Goal: Information Seeking & Learning: Learn about a topic

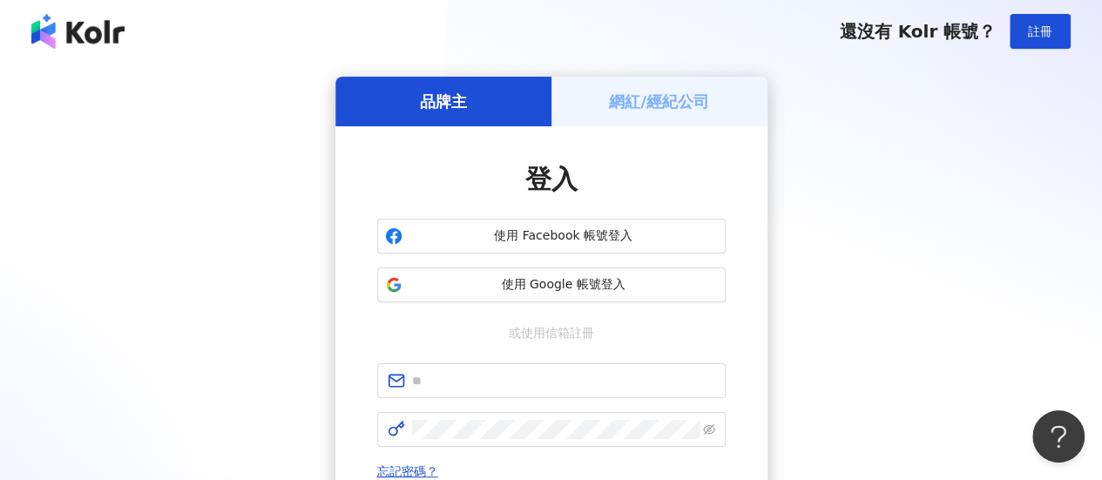
click at [577, 287] on span "使用 Google 帳號登入" at bounding box center [564, 284] width 308 height 17
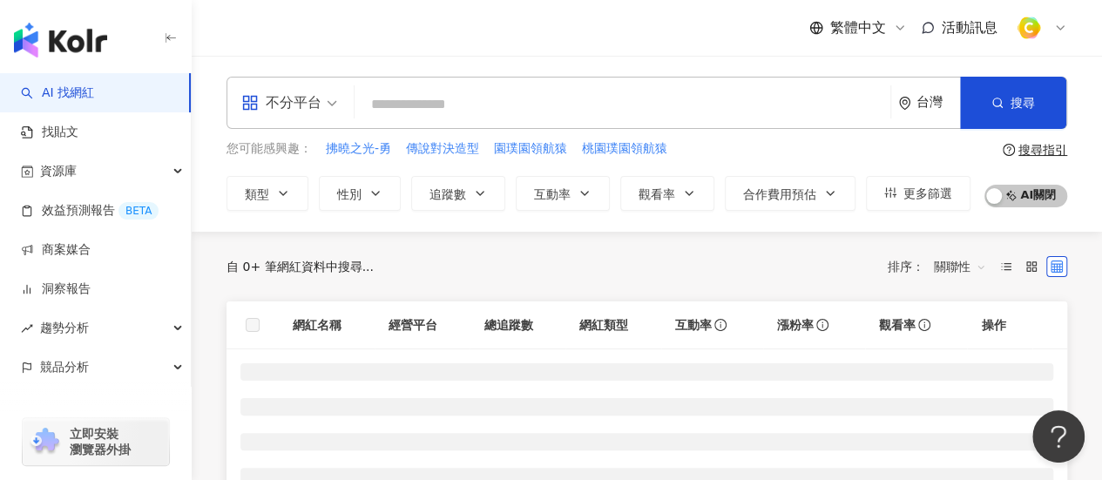
click at [322, 104] on span "不分平台" at bounding box center [289, 103] width 96 height 28
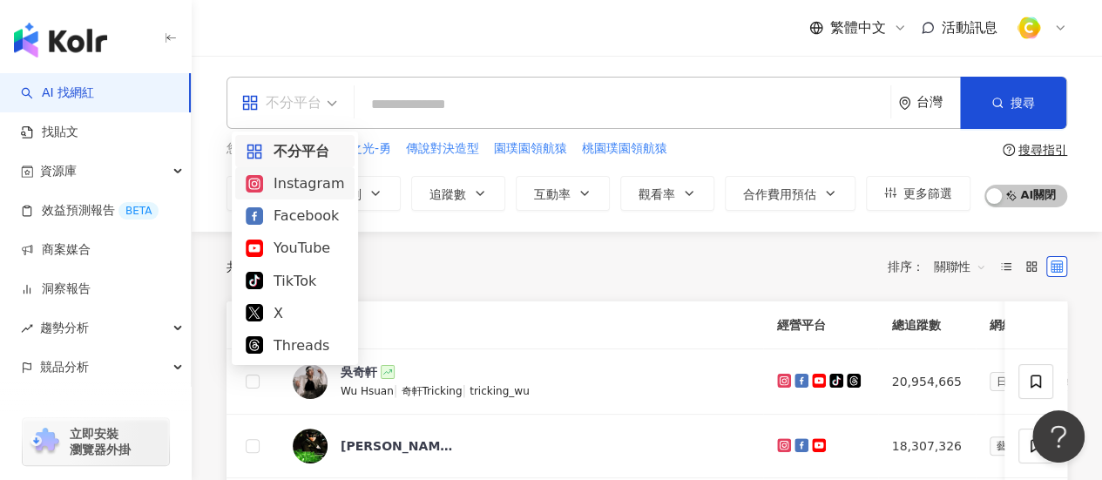
click at [316, 176] on div "Instagram" at bounding box center [295, 184] width 98 height 22
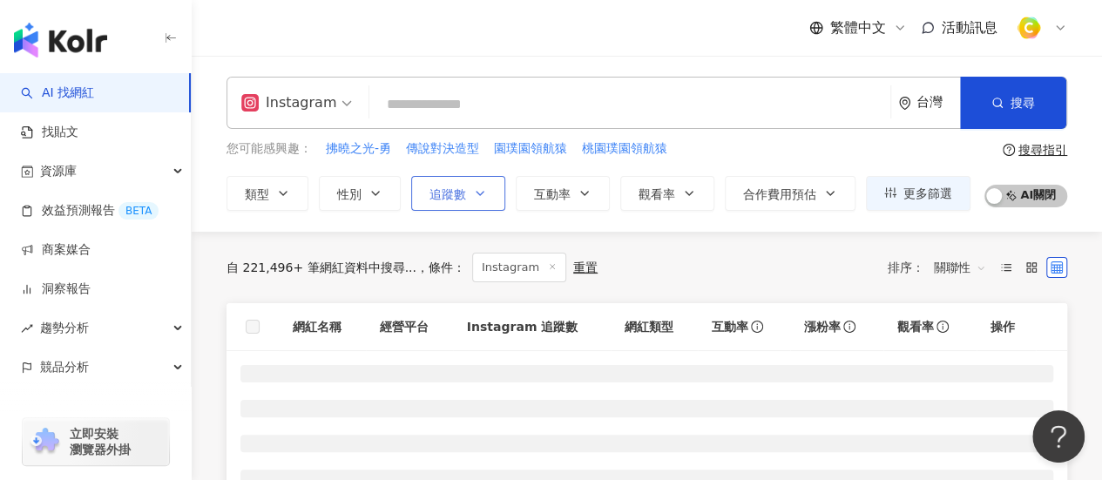
click at [498, 188] on button "追蹤數" at bounding box center [458, 193] width 94 height 35
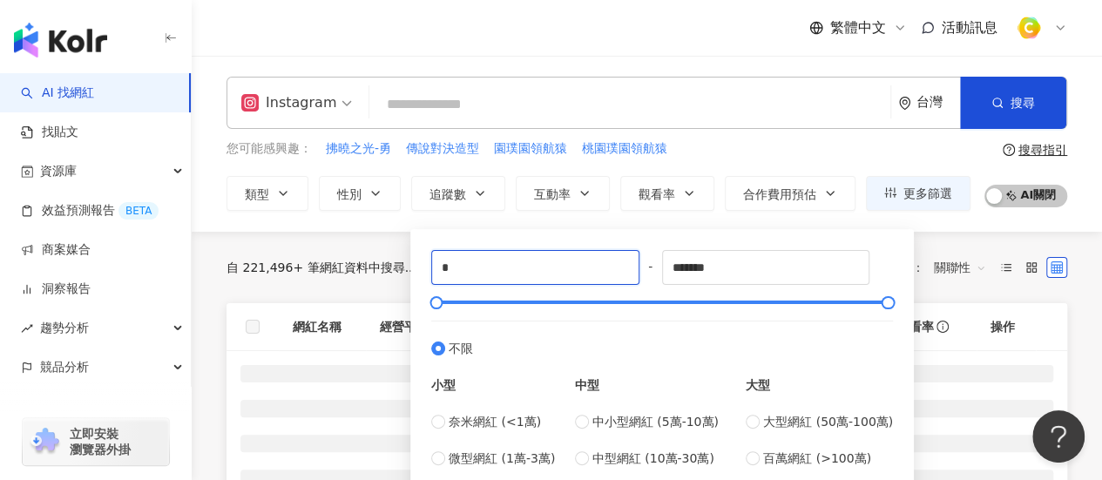
drag, startPoint x: 488, startPoint y: 276, endPoint x: 218, endPoint y: 266, distance: 270.4
click at [277, 271] on main "Instagram 台灣 搜尋 您可能感興趣： 拂曉之光-勇 傳說對決造型 園璞園領航猿 桃園璞園領航猿 類型 性別 追蹤數 互動率 觀看率 合作費用預估 更…" at bounding box center [647, 387] width 911 height 662
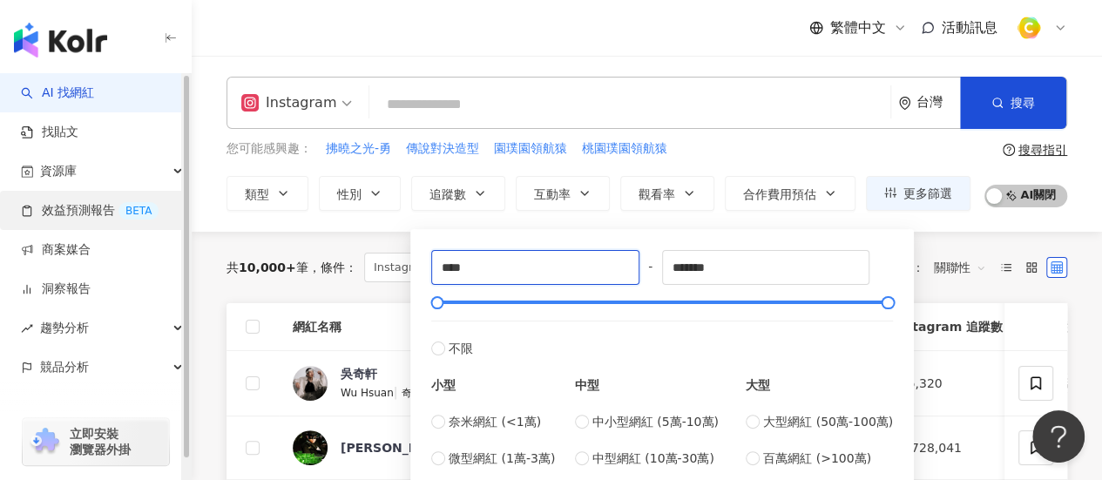
type input "****"
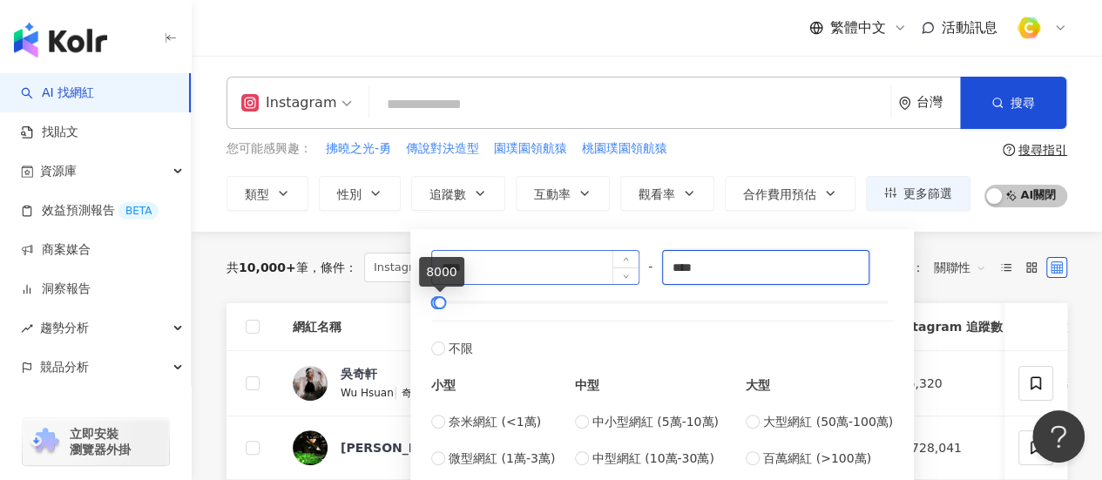
drag, startPoint x: 708, startPoint y: 261, endPoint x: 437, endPoint y: 259, distance: 270.2
click at [439, 260] on div "**** - **** 不限 小型 奈米網紅 (<1萬) 微型網紅 (1萬-3萬) 小型網紅 (3萬-5萬) 中型 中小型網紅 (5萬-10萬) 中型網紅 (…" at bounding box center [662, 377] width 462 height 254
type input "****"
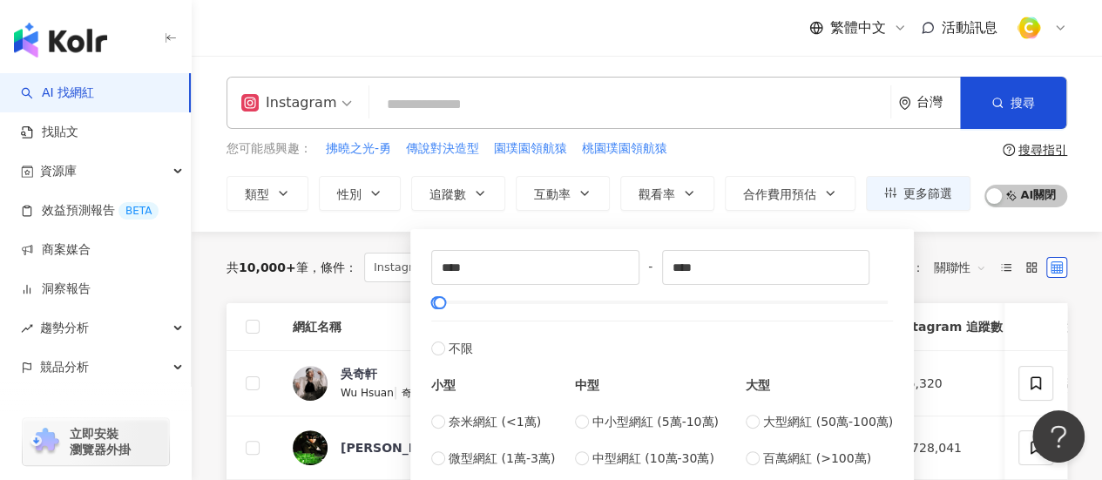
click at [666, 105] on input "search" at bounding box center [629, 104] width 507 height 33
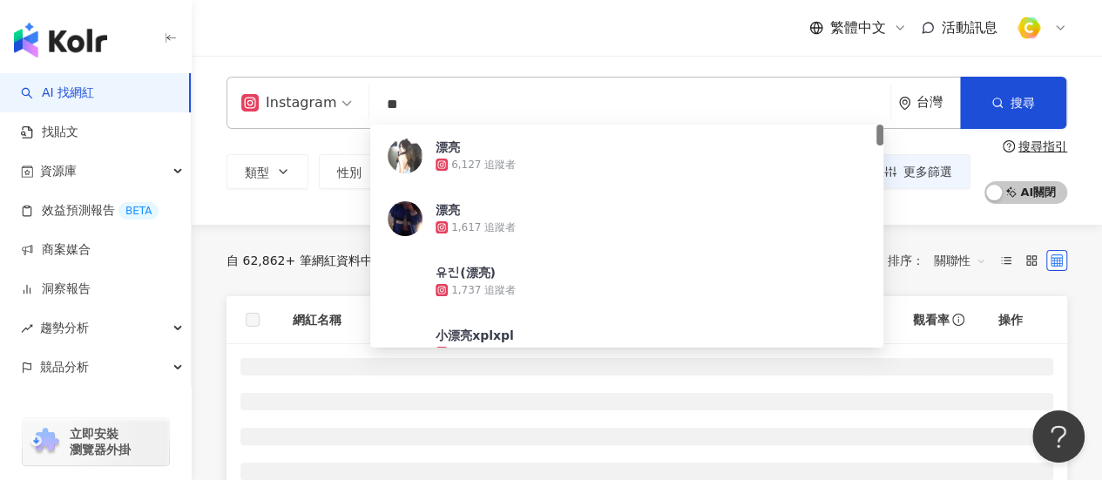
type input "*"
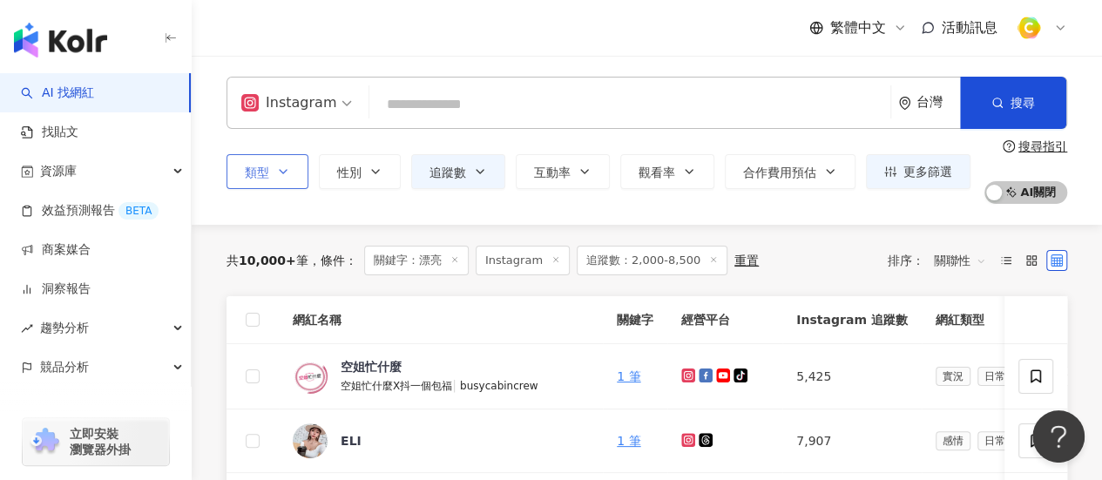
click at [246, 168] on span "類型" at bounding box center [257, 173] width 24 height 14
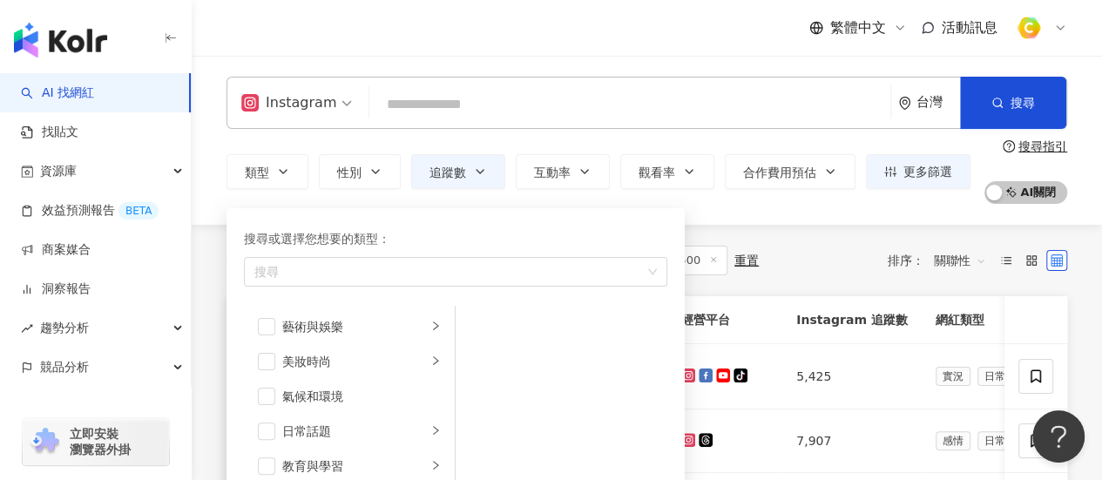
click at [434, 88] on div "Instagram 台灣 搜尋 4c8e358a-a93b-4fd6-9811-658713229064 漂亮 6,127 追蹤者 漂亮 1,617 追蹤者 …" at bounding box center [647, 103] width 841 height 52
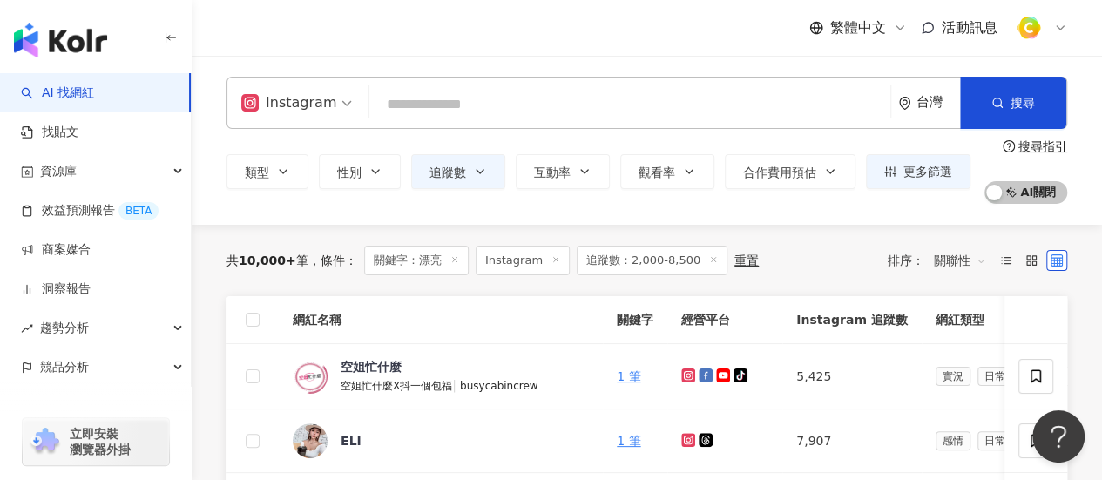
click at [433, 103] on input "search" at bounding box center [629, 104] width 507 height 33
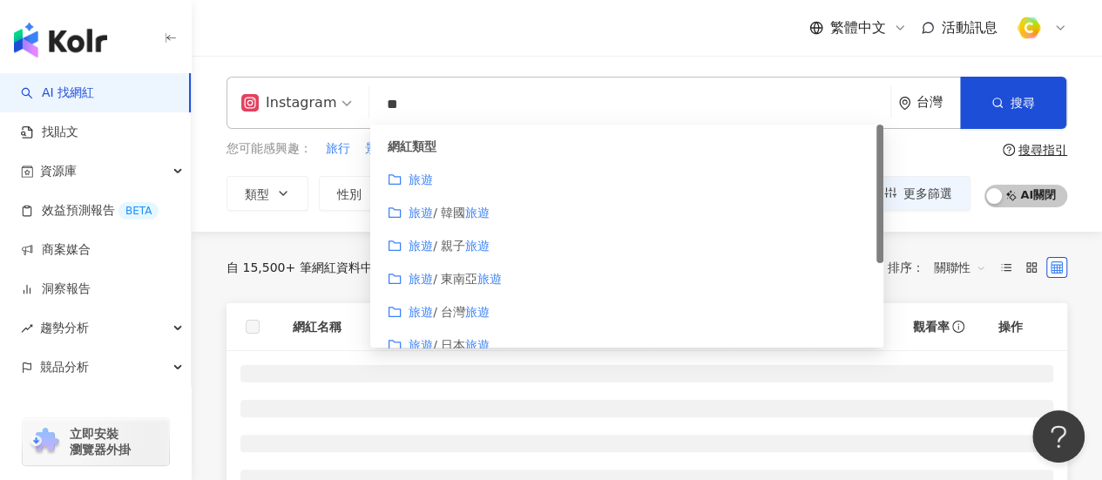
type input "**"
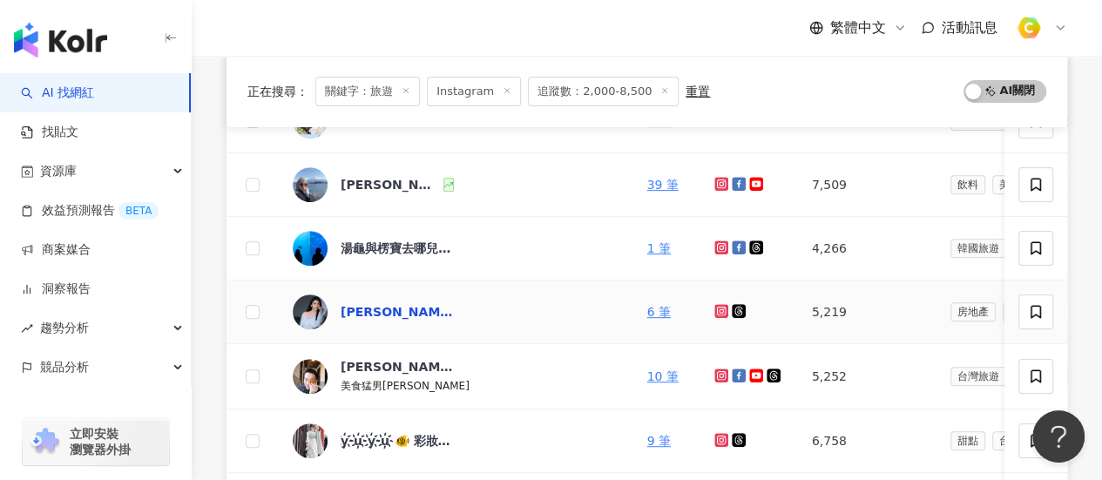
scroll to position [349, 0]
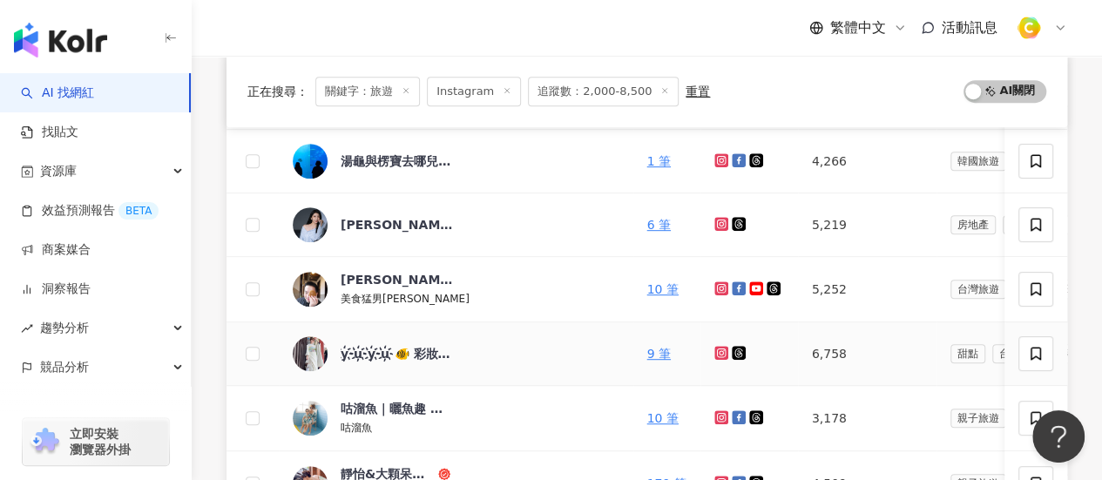
click at [715, 349] on icon at bounding box center [722, 353] width 14 height 14
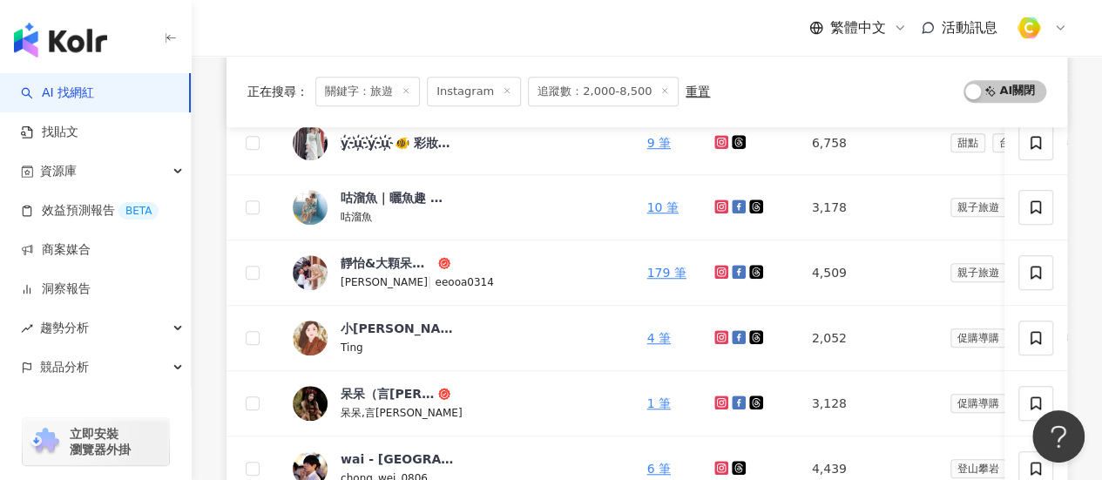
scroll to position [697, 0]
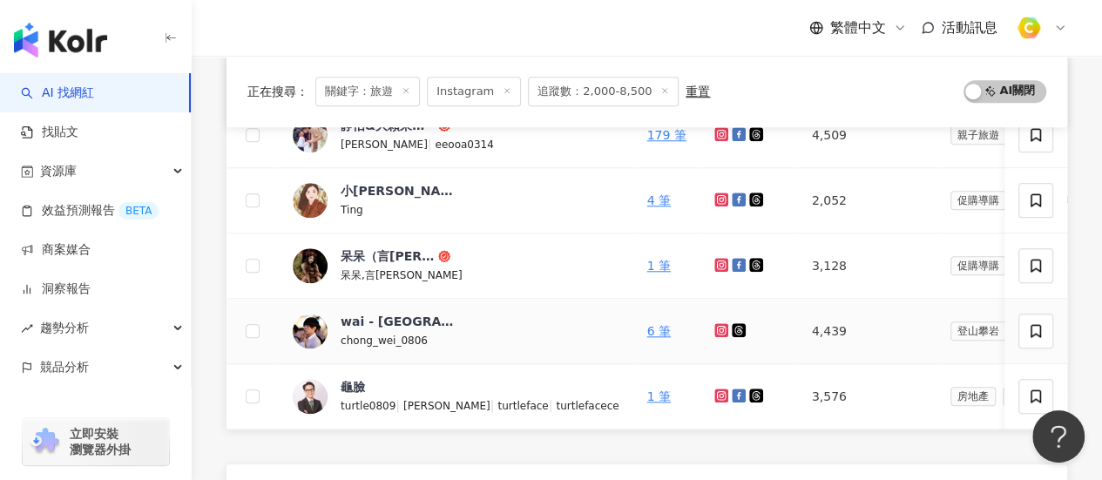
click at [717, 329] on icon at bounding box center [720, 329] width 7 height 7
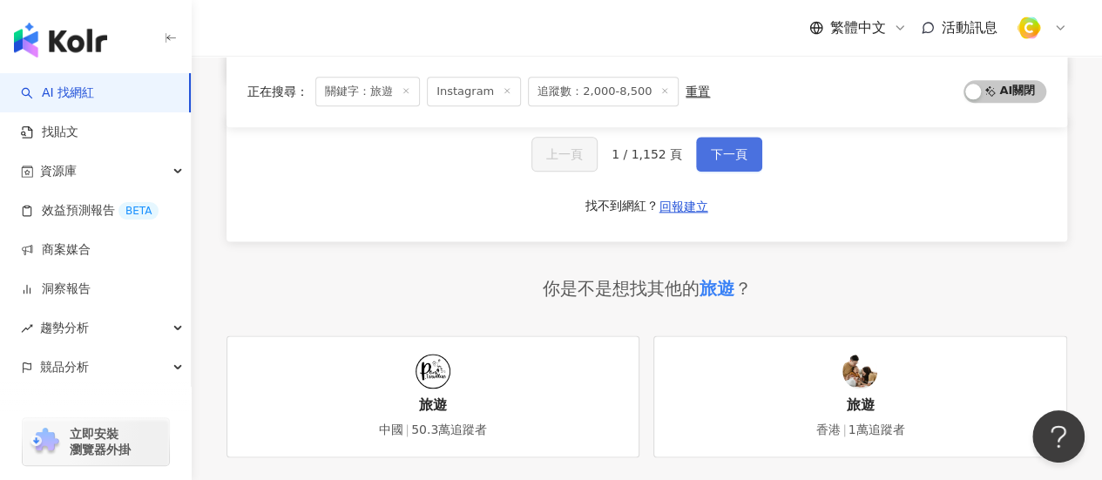
click at [742, 171] on button "下一頁" at bounding box center [729, 154] width 66 height 35
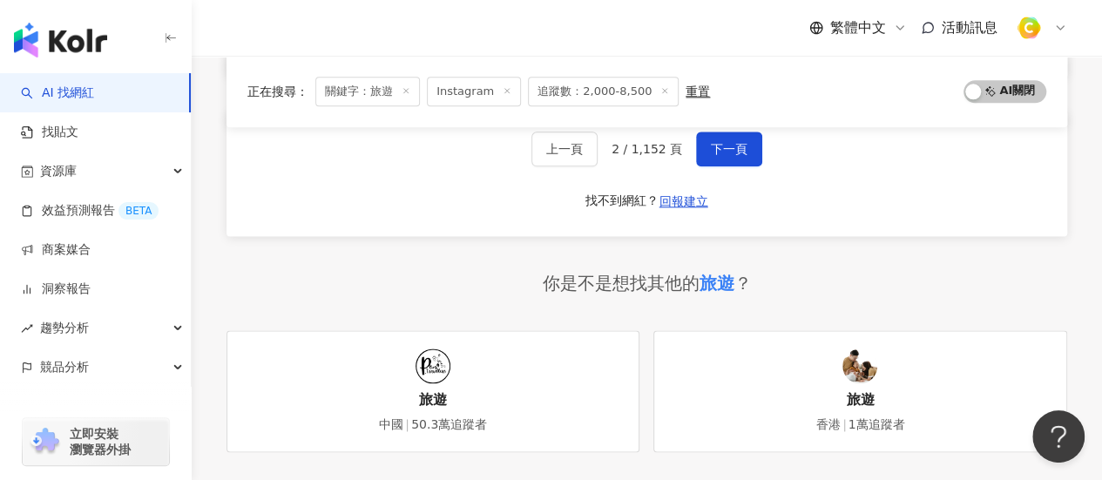
click at [250, 295] on div "你是不是想找其他的 旅遊 ？" at bounding box center [647, 283] width 841 height 24
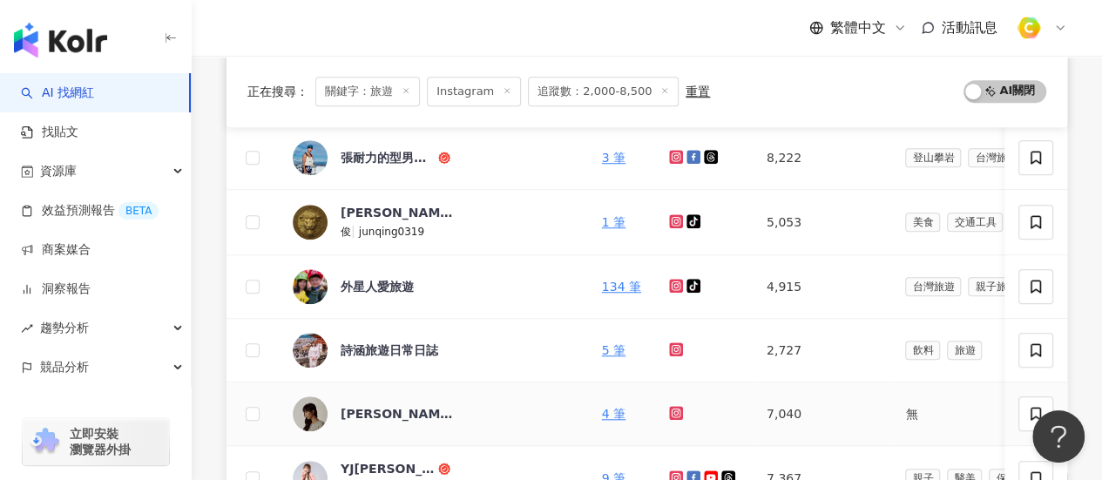
click at [673, 409] on icon at bounding box center [676, 412] width 7 height 7
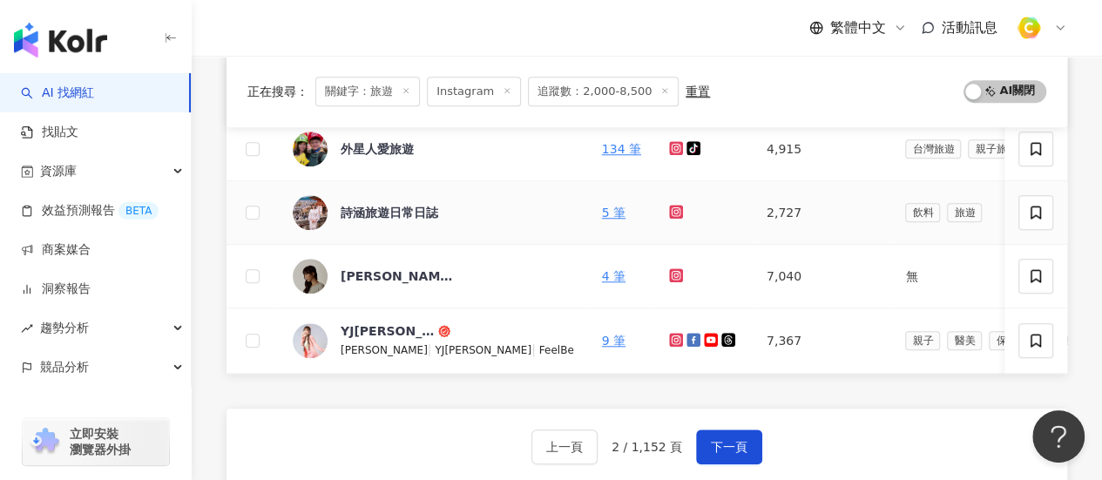
scroll to position [871, 0]
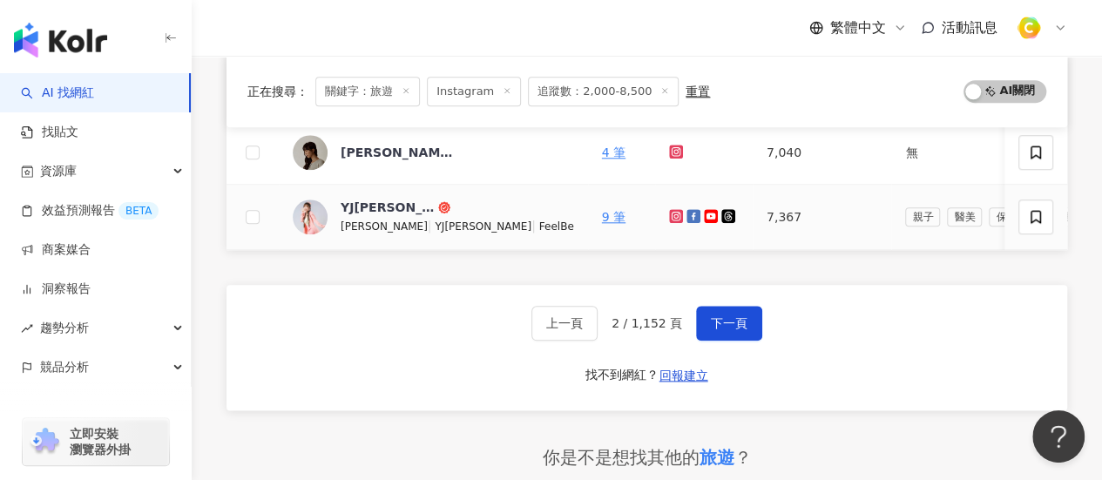
click at [669, 209] on icon at bounding box center [676, 216] width 14 height 14
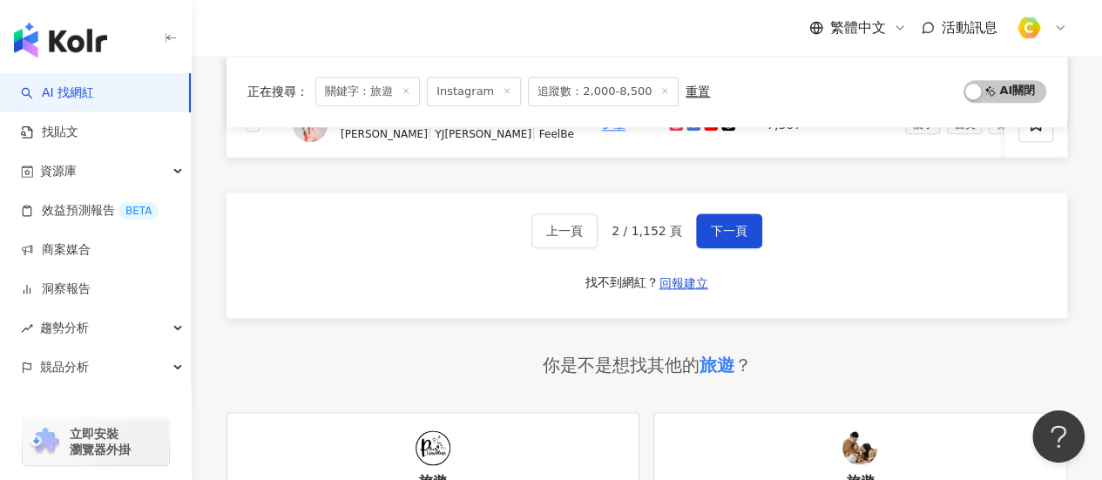
scroll to position [1046, 0]
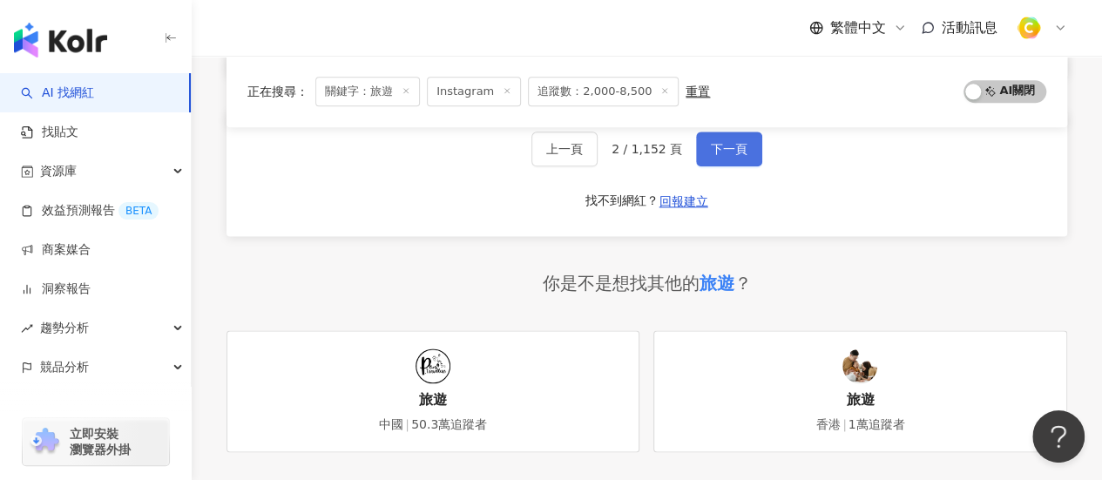
click at [716, 153] on span "下一頁" at bounding box center [729, 149] width 37 height 14
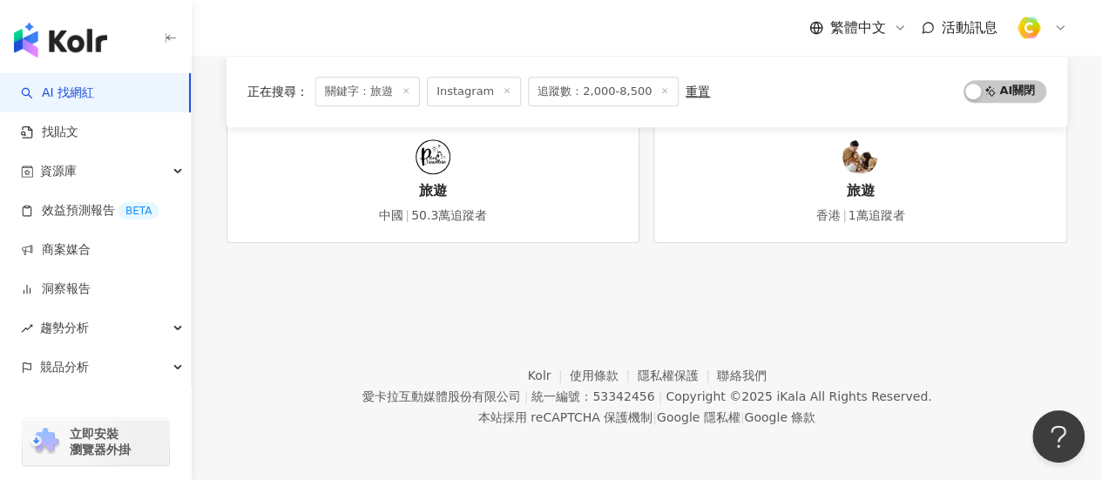
scroll to position [657, 0]
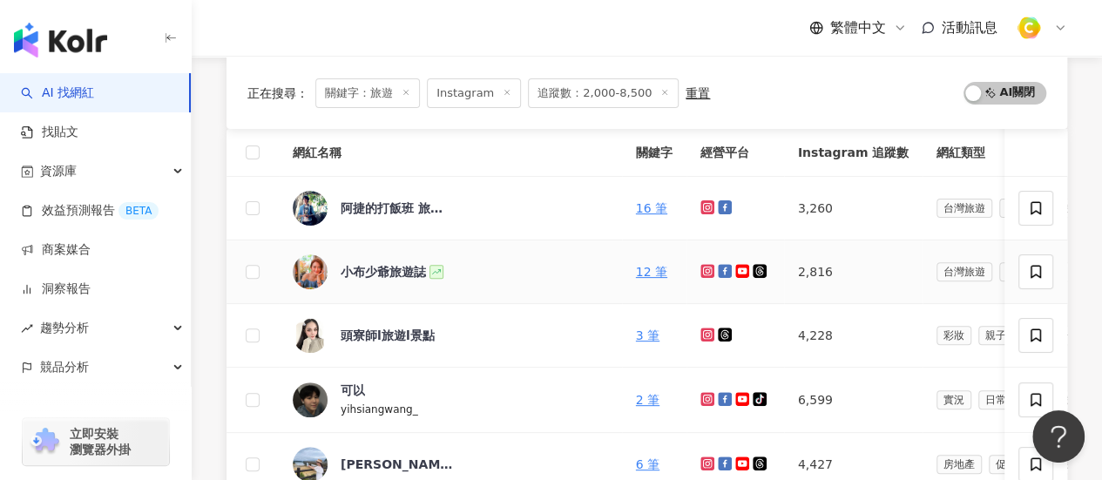
scroll to position [261, 0]
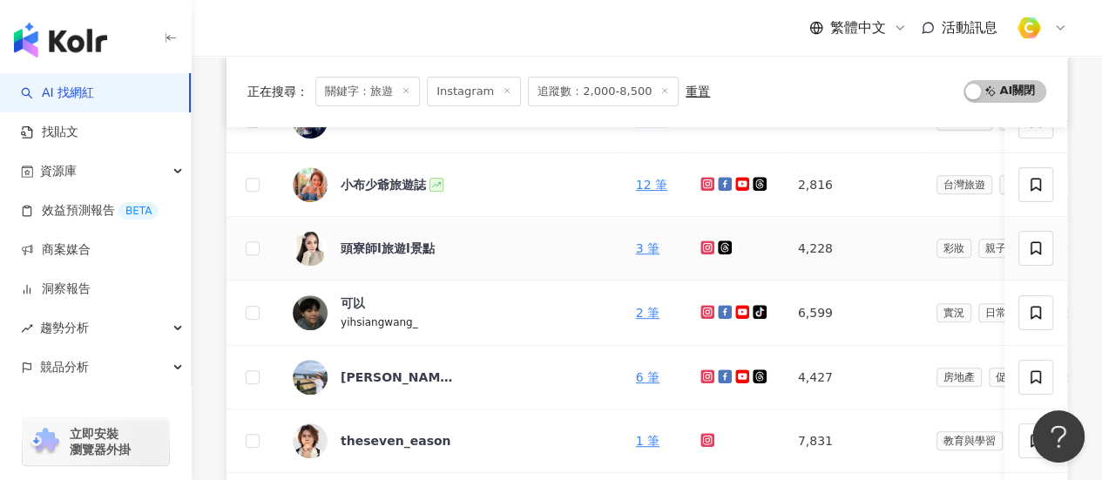
click at [701, 250] on icon at bounding box center [708, 248] width 14 height 14
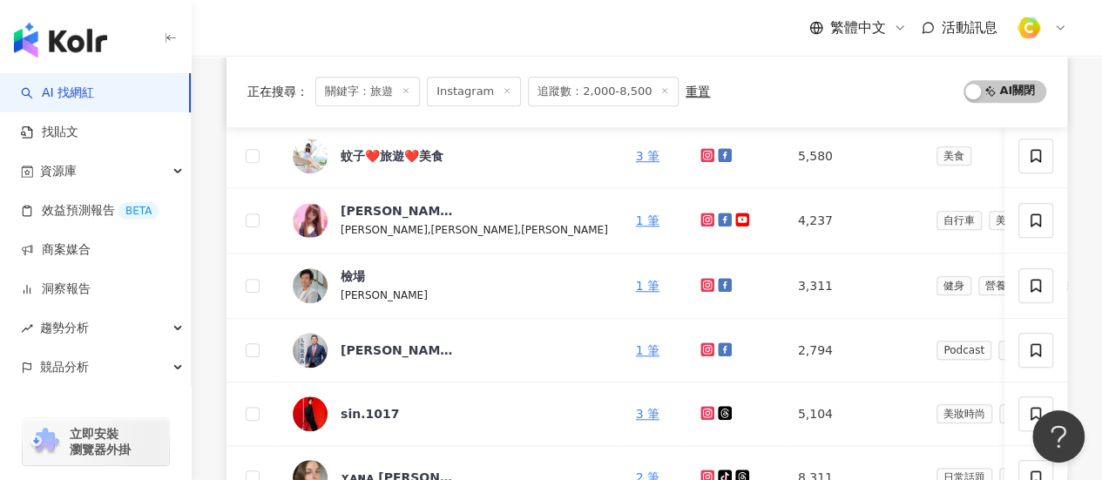
click at [218, 286] on div "正在搜尋 ： 關鍵字：旅遊 Instagram 追蹤數：2,000-8,500 重置 AI 開啟 AI 關閉 網紅名稱 關鍵字 經營平台 Instagram …" at bounding box center [647, 276] width 911 height 1308
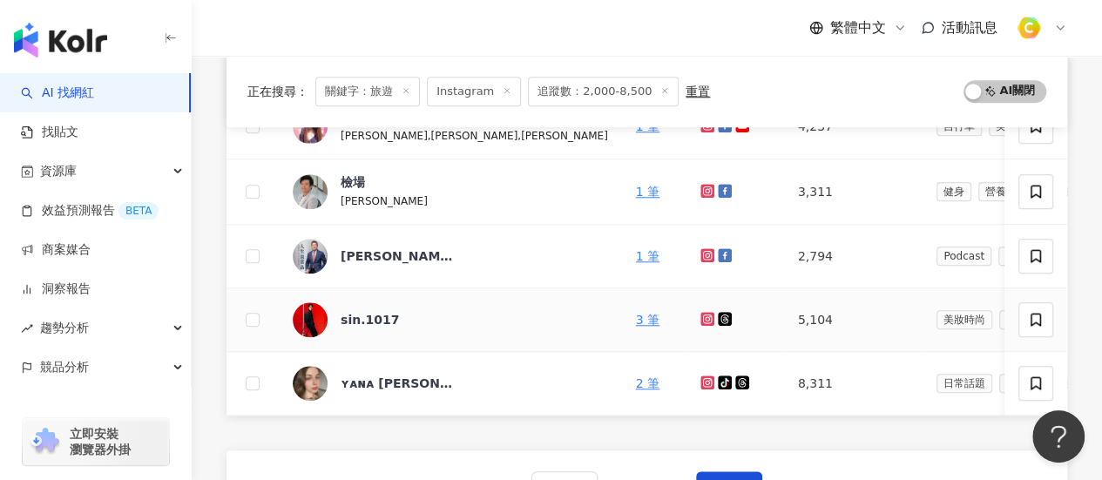
scroll to position [871, 0]
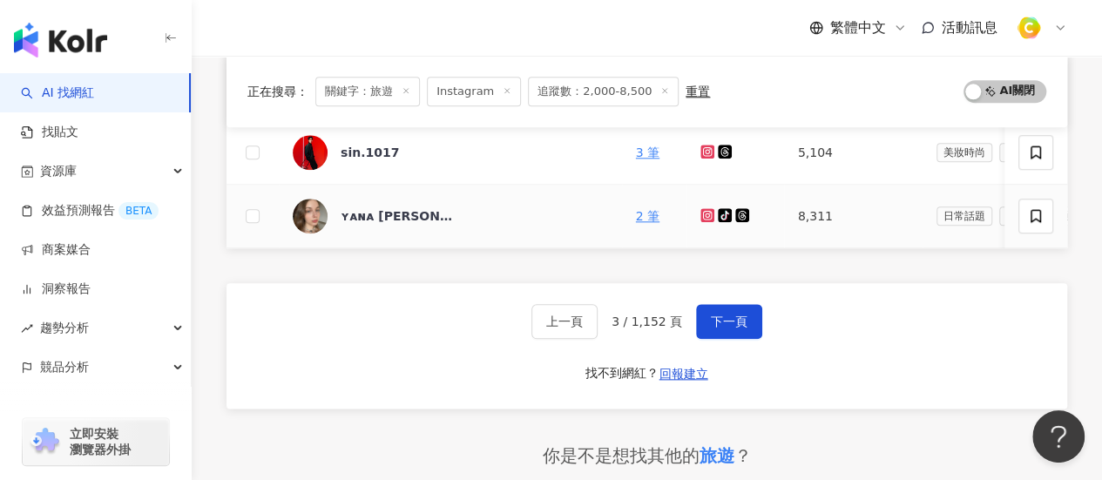
click at [703, 211] on icon at bounding box center [706, 214] width 7 height 7
click at [215, 214] on div "正在搜尋 ： 關鍵字：旅遊 Instagram 追蹤數：2,000-8,500 重置 AI 開啟 AI 關閉 網紅名稱 關鍵字 經營平台 Instagram …" at bounding box center [647, 14] width 911 height 1308
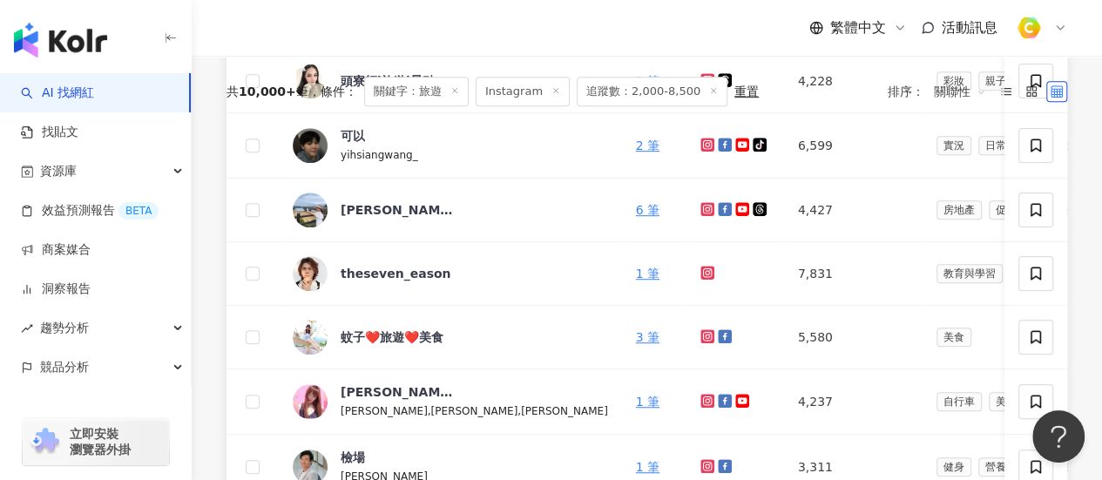
scroll to position [523, 0]
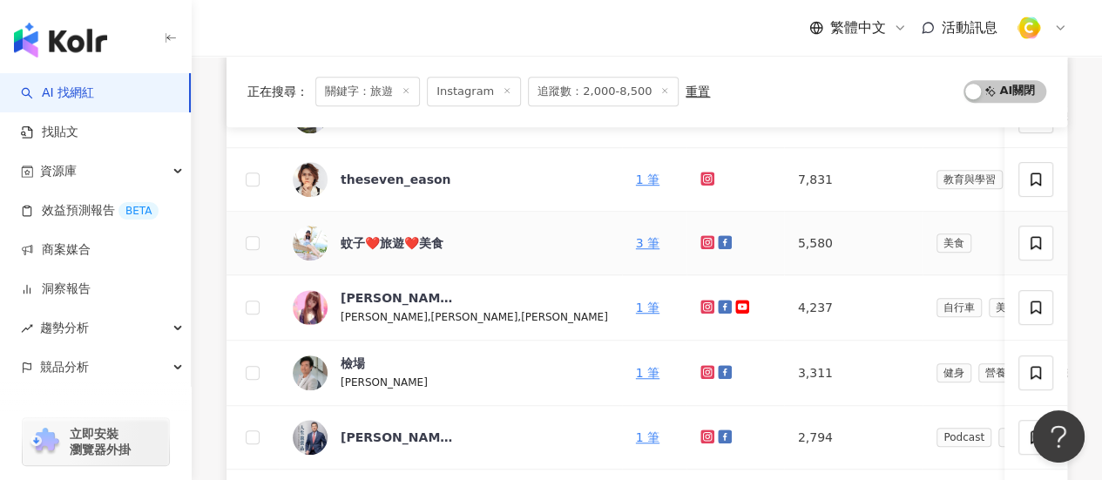
click at [703, 238] on icon at bounding box center [706, 241] width 7 height 7
click at [701, 302] on icon at bounding box center [708, 307] width 14 height 14
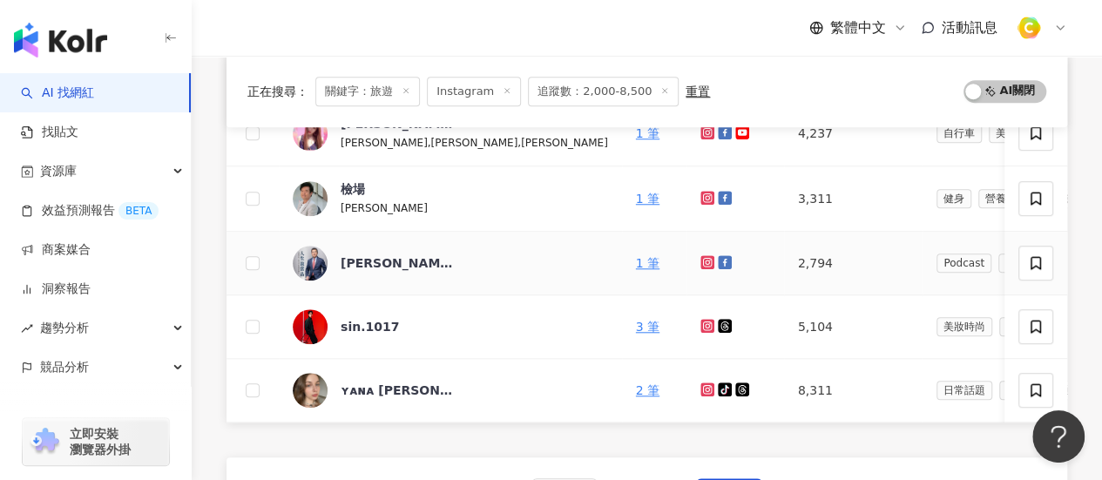
scroll to position [959, 0]
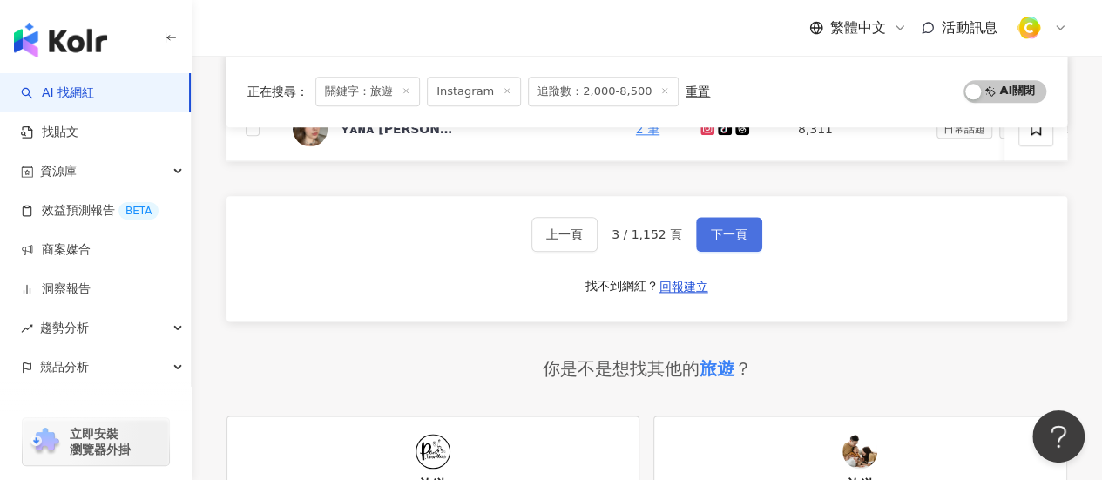
click at [747, 252] on button "下一頁" at bounding box center [729, 234] width 66 height 35
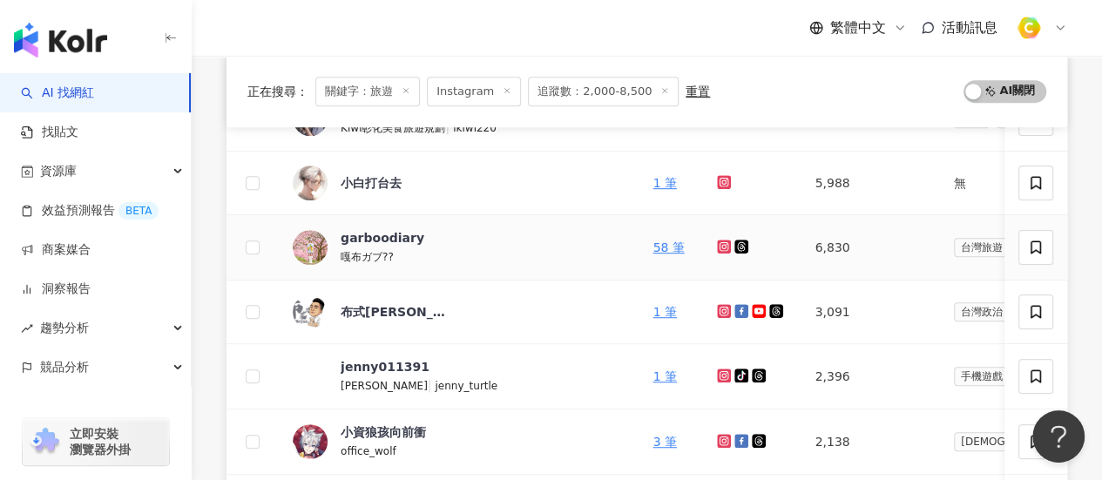
scroll to position [483, 0]
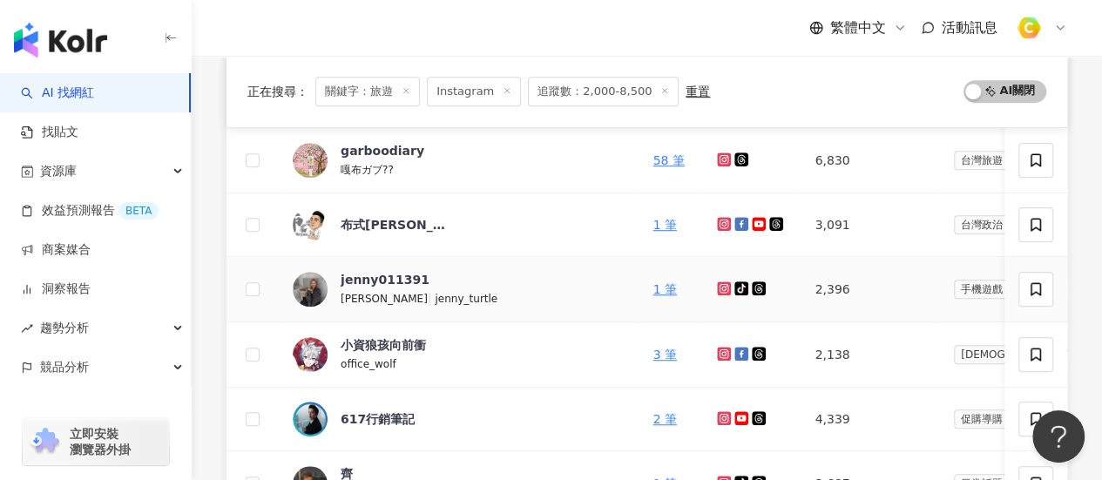
click at [723, 287] on icon at bounding box center [724, 288] width 3 height 3
click at [196, 242] on div "正在搜尋 ： 關鍵字：旅遊 Instagram 追蹤數：2,000-8,500 重置 AI 開啟 AI 關閉 網紅名稱 關鍵字 經營平台 Instagram …" at bounding box center [647, 406] width 911 height 1315
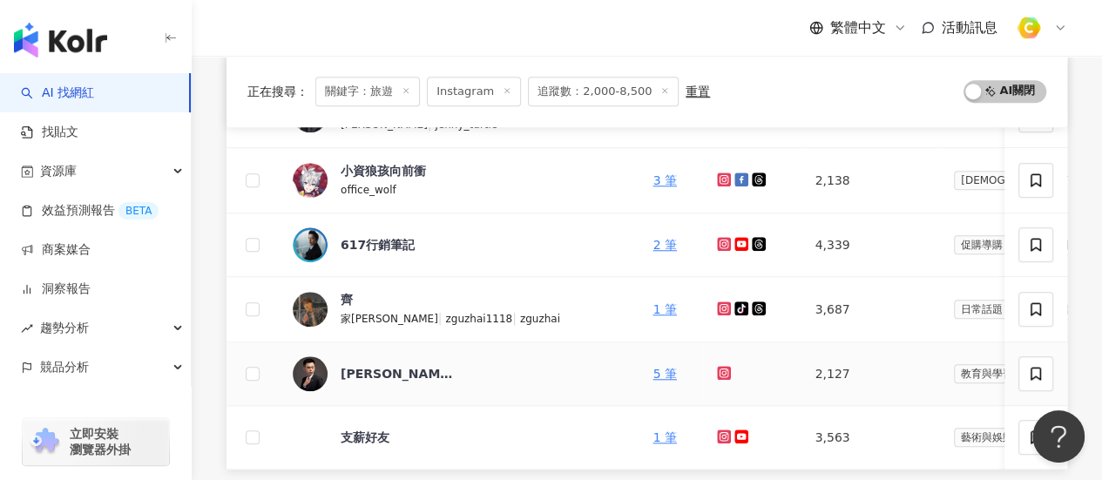
scroll to position [831, 0]
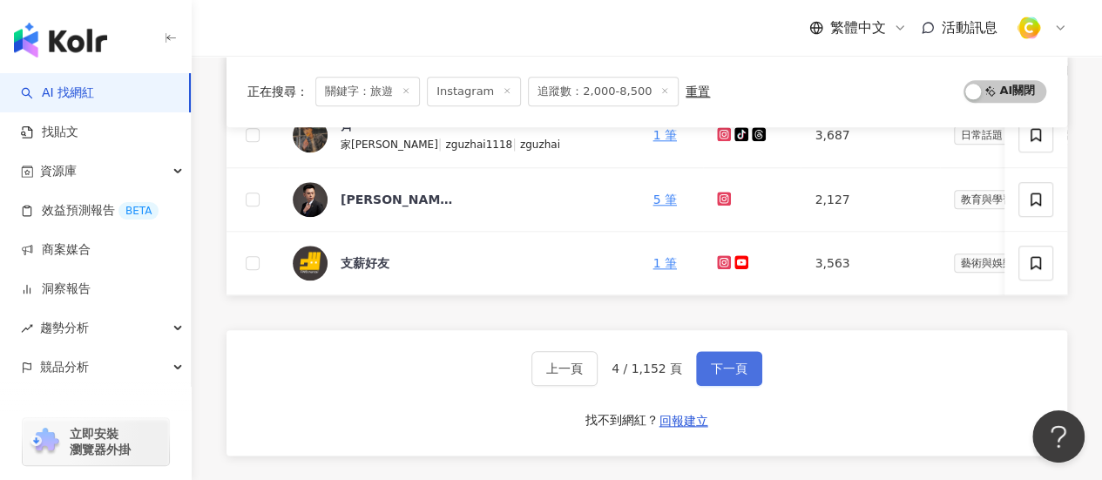
click at [752, 363] on button "下一頁" at bounding box center [729, 368] width 66 height 35
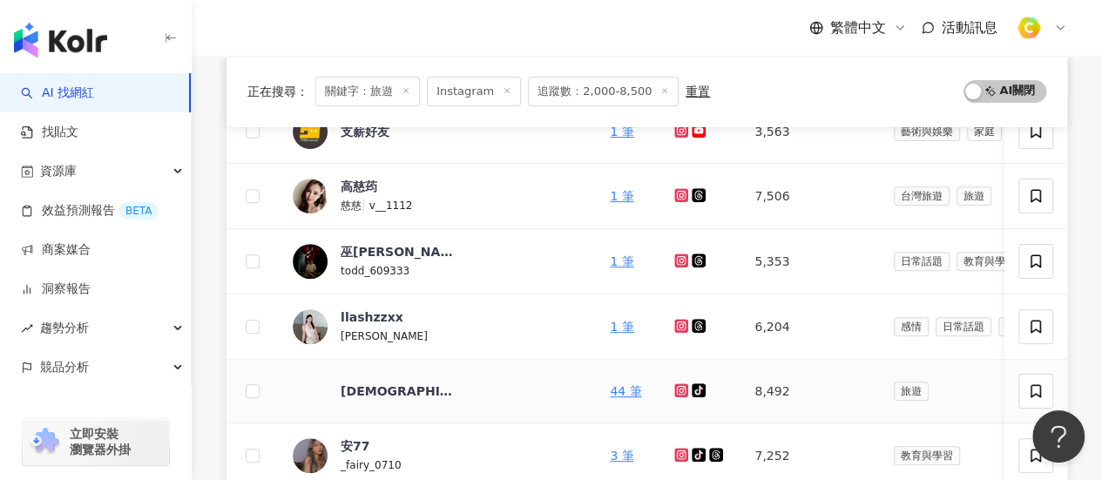
scroll to position [134, 0]
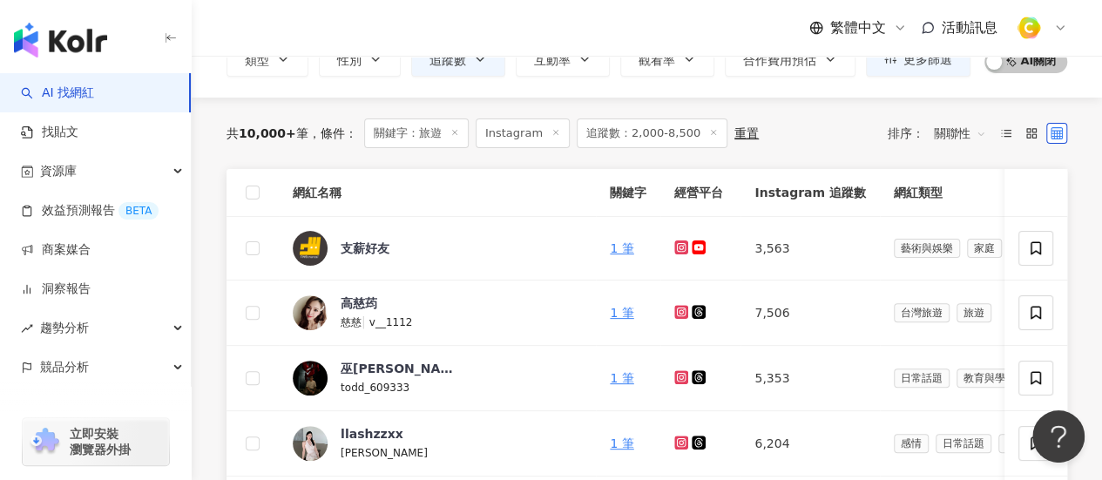
click at [676, 313] on icon at bounding box center [681, 312] width 11 height 10
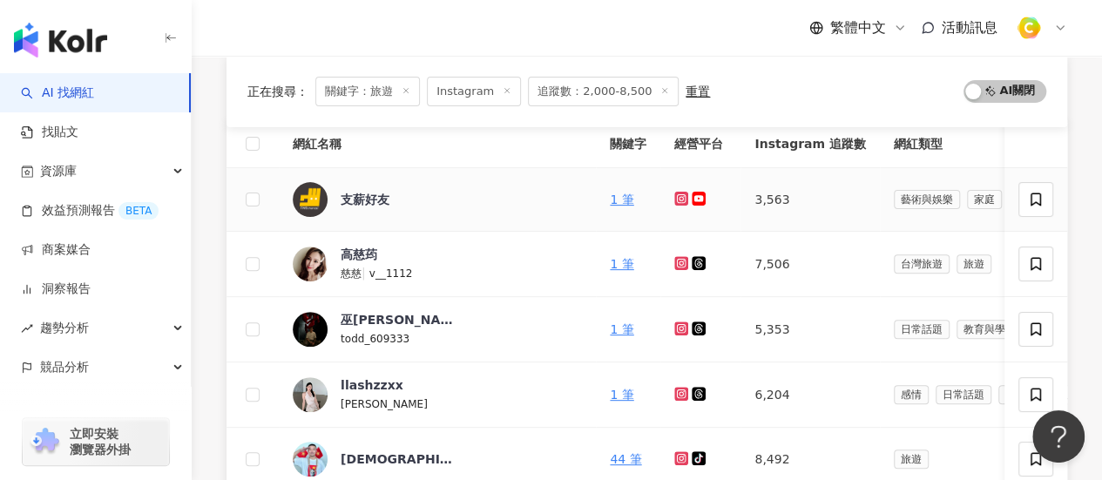
scroll to position [221, 0]
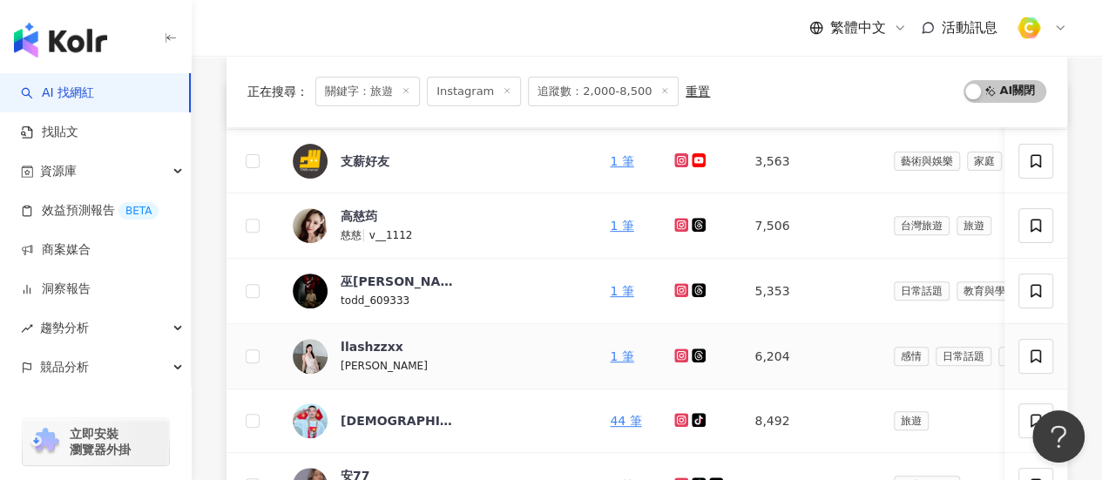
click at [681, 354] on icon at bounding box center [682, 355] width 3 height 3
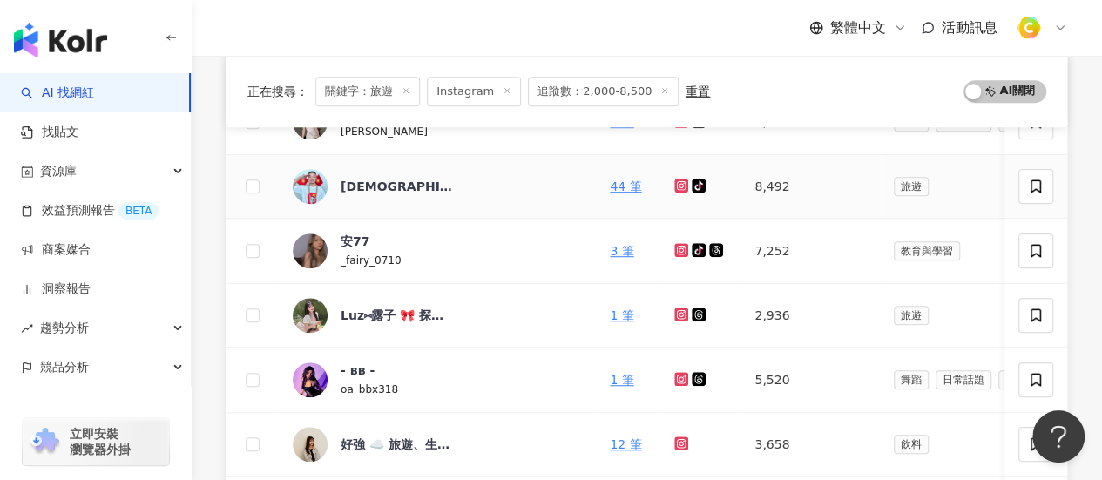
scroll to position [483, 0]
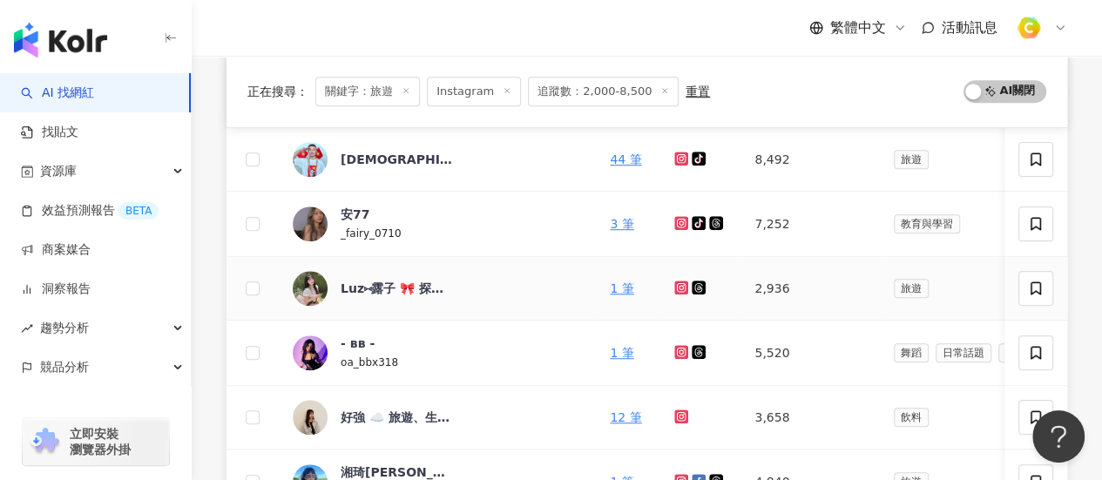
click at [675, 285] on icon at bounding box center [682, 288] width 14 height 14
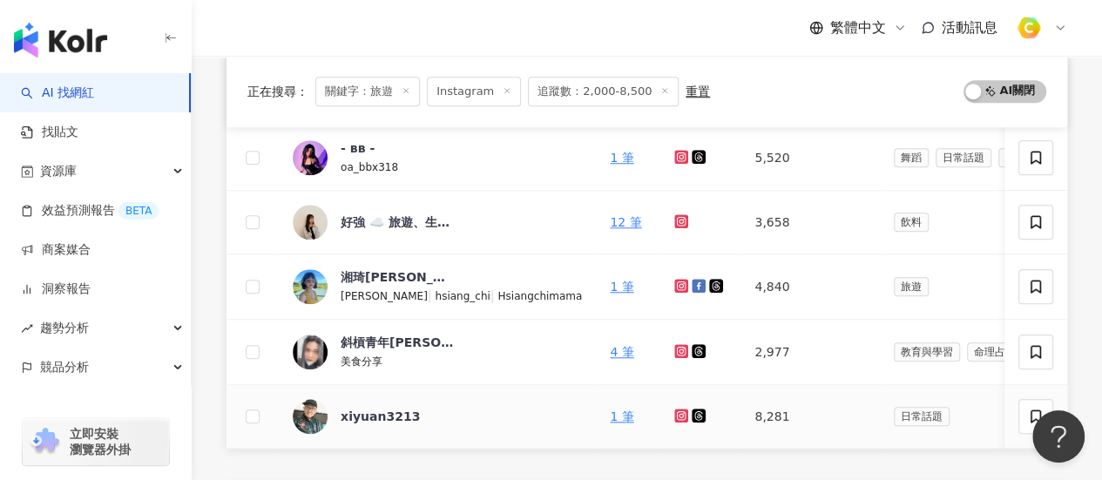
scroll to position [570, 0]
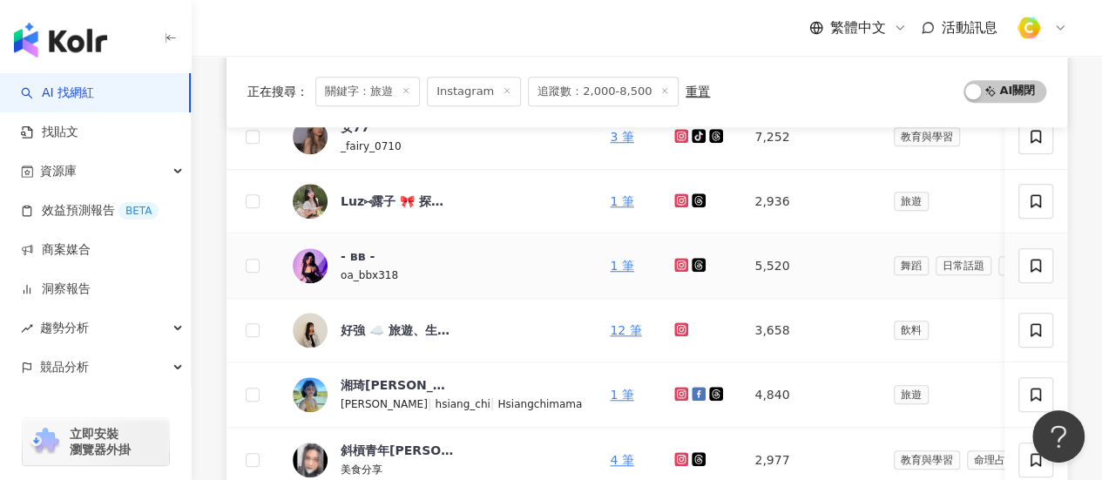
click at [681, 263] on icon at bounding box center [682, 264] width 3 height 3
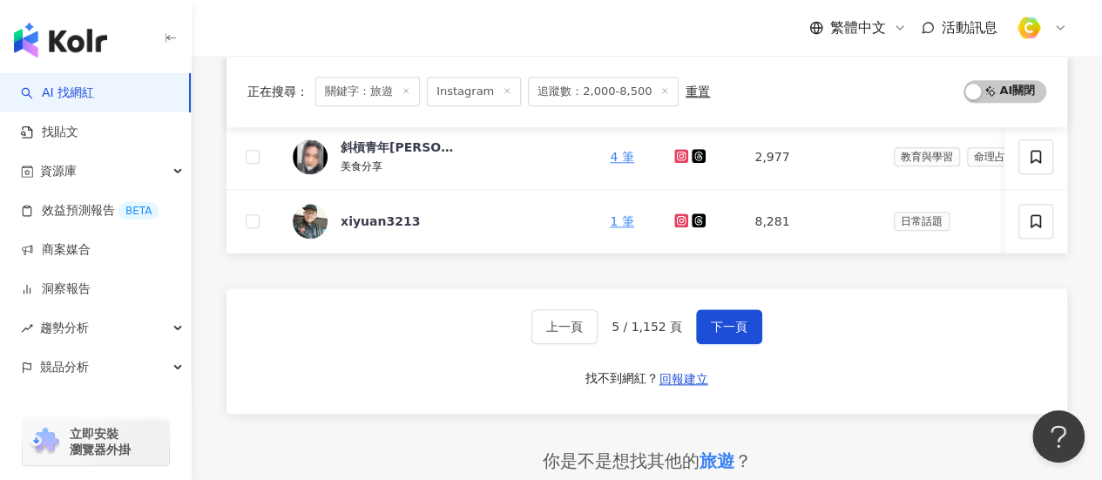
scroll to position [1006, 0]
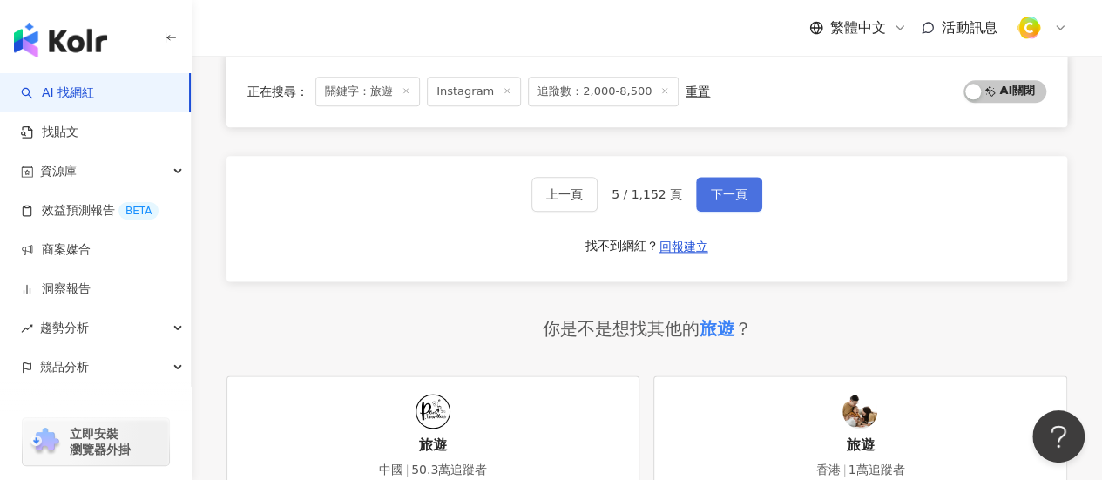
click at [720, 201] on span "下一頁" at bounding box center [729, 194] width 37 height 14
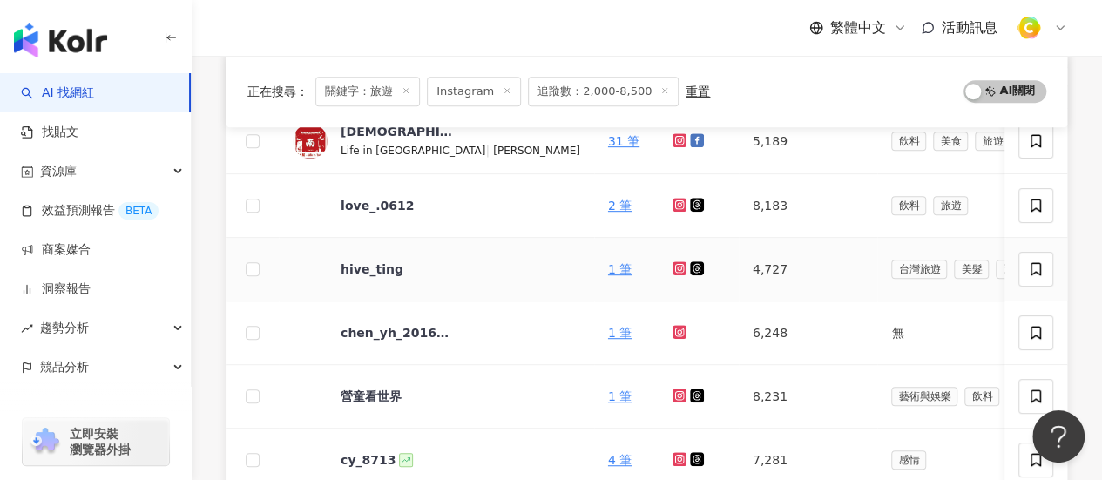
scroll to position [871, 0]
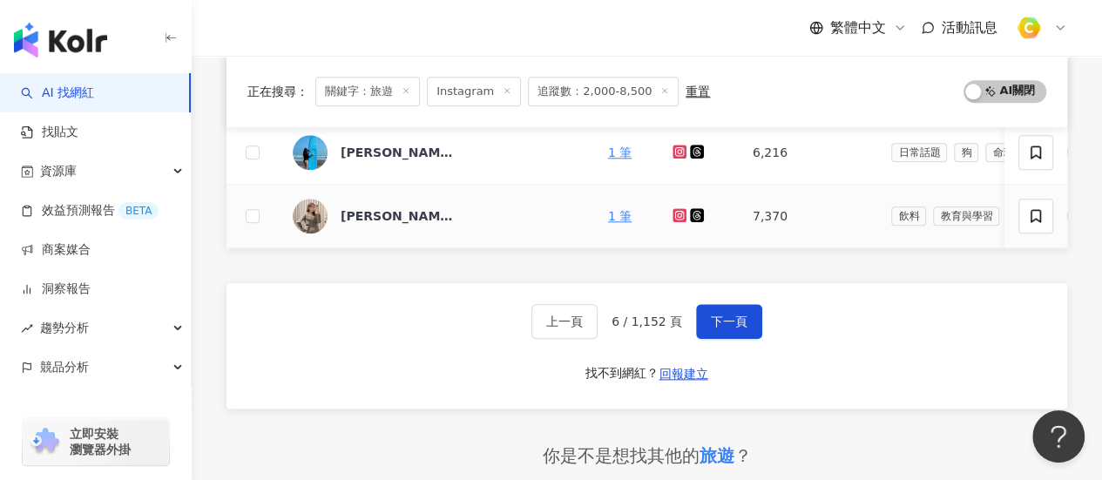
click at [673, 214] on icon at bounding box center [680, 215] width 14 height 14
click at [732, 329] on span "下一頁" at bounding box center [729, 322] width 37 height 14
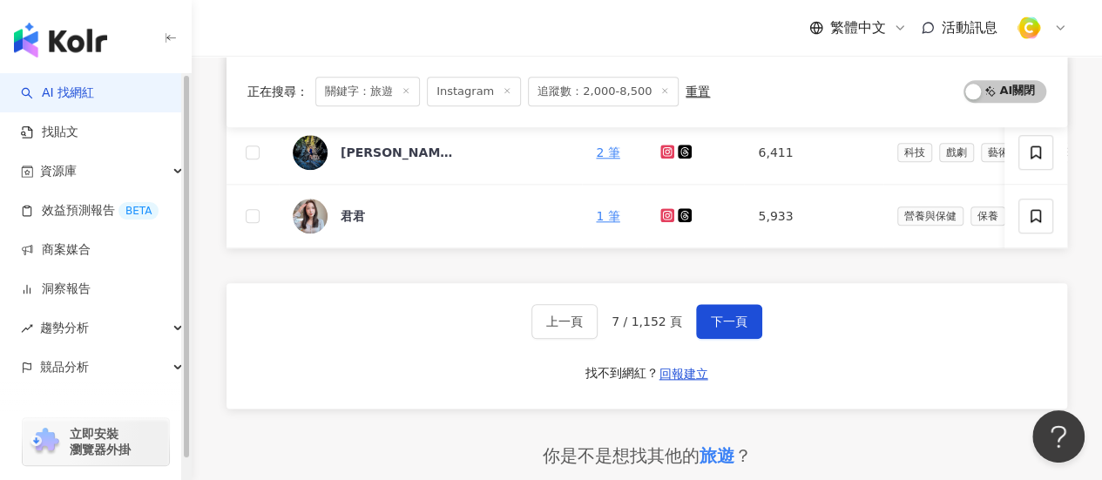
click at [214, 189] on div "正在搜尋 ： 關鍵字：旅遊 Instagram 追蹤數：2,000-8,500 重置 AI 開啟 AI 關閉 網紅名稱 關鍵字 經營平台 Instagram …" at bounding box center [647, 14] width 911 height 1308
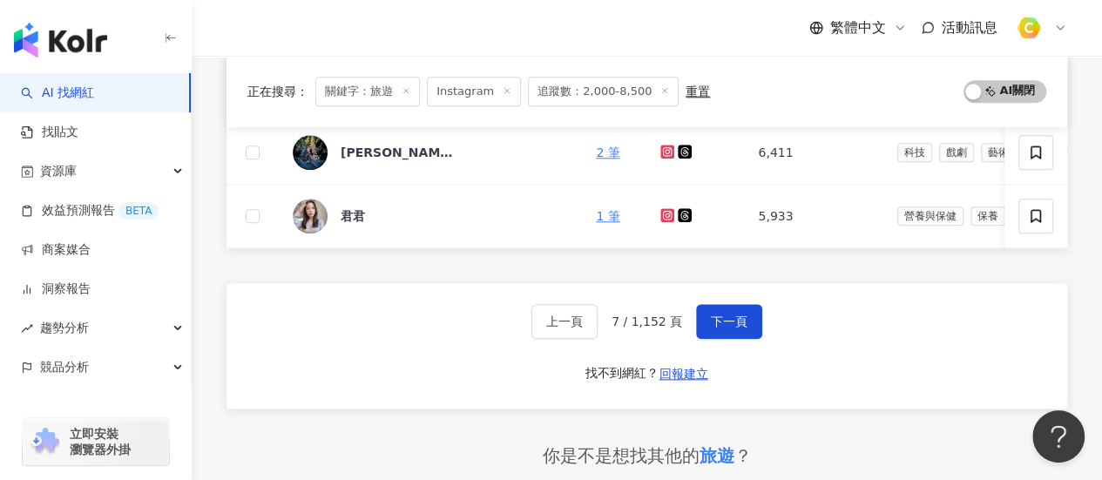
scroll to position [697, 0]
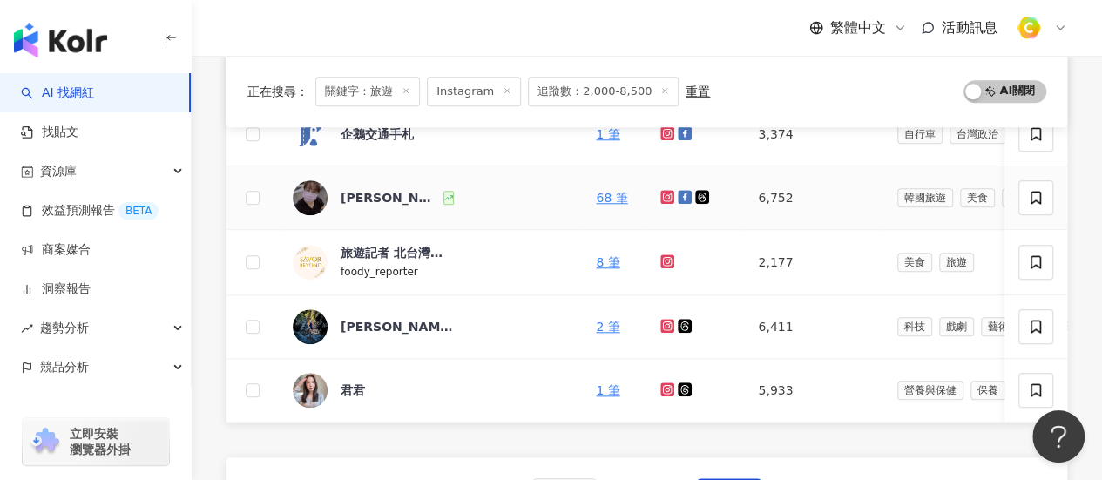
click at [664, 193] on icon at bounding box center [667, 196] width 7 height 7
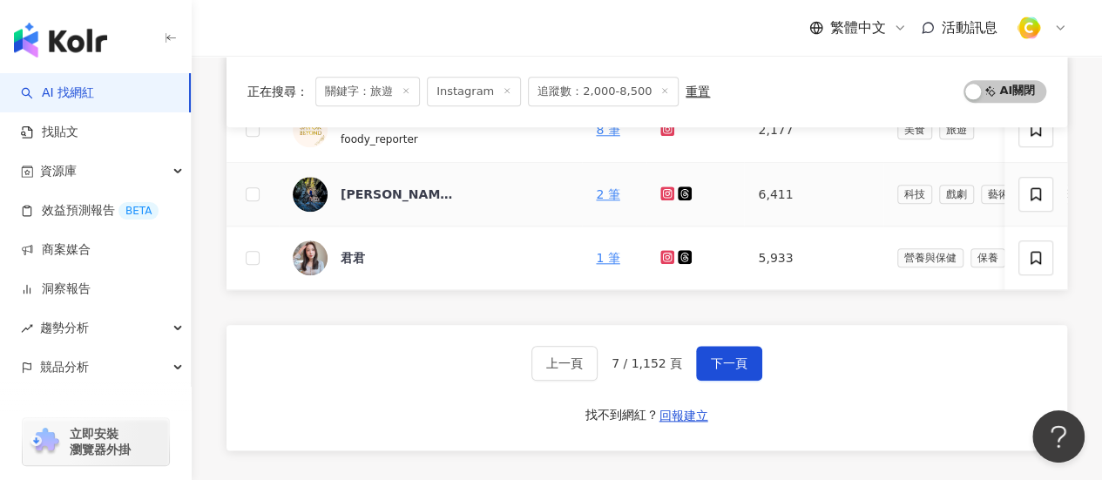
scroll to position [959, 0]
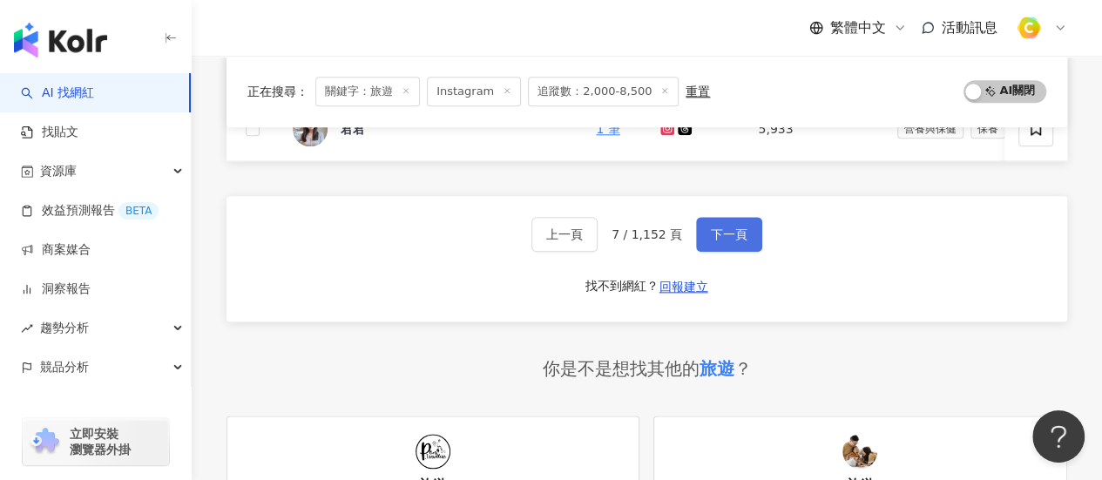
click at [742, 236] on span "下一頁" at bounding box center [729, 234] width 37 height 14
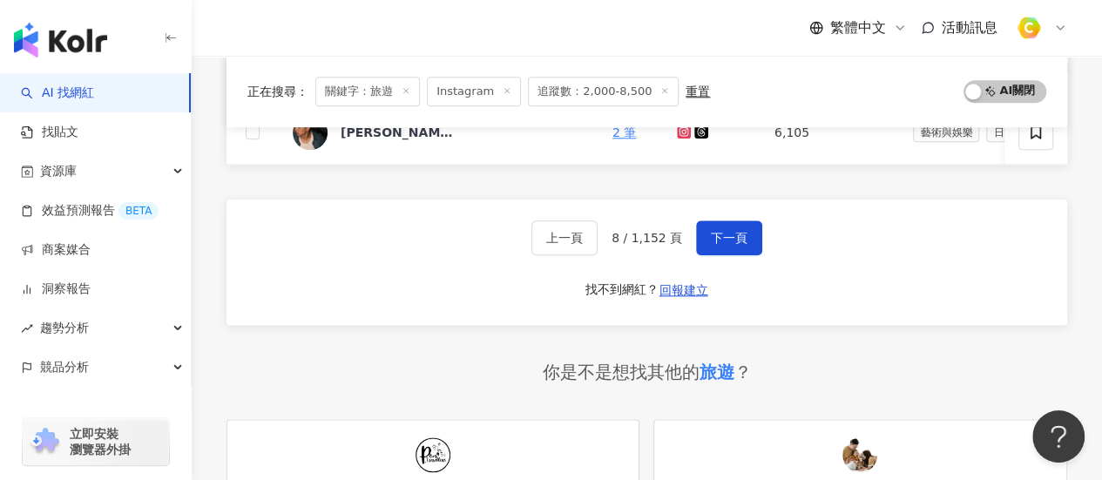
scroll to position [697, 0]
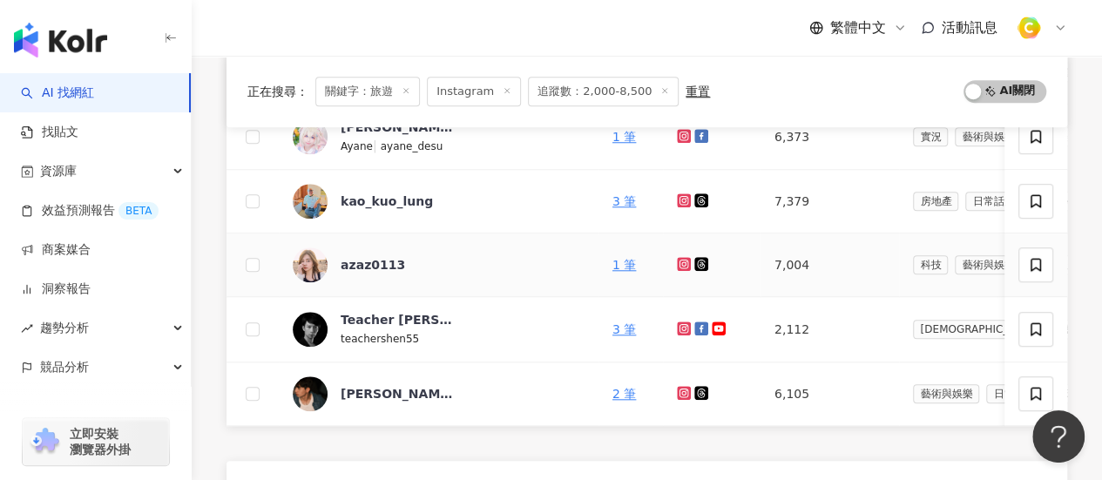
click at [677, 262] on icon at bounding box center [684, 264] width 14 height 14
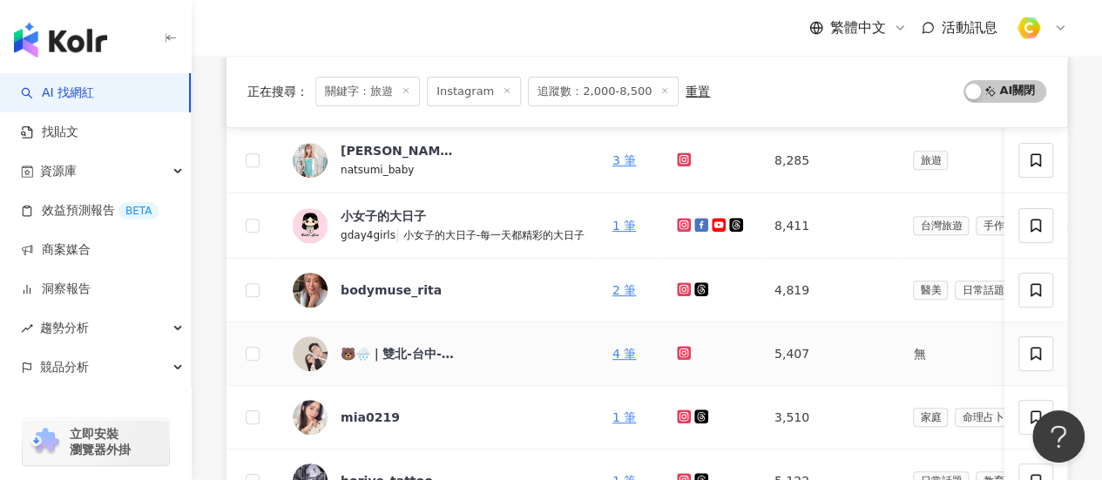
scroll to position [261, 0]
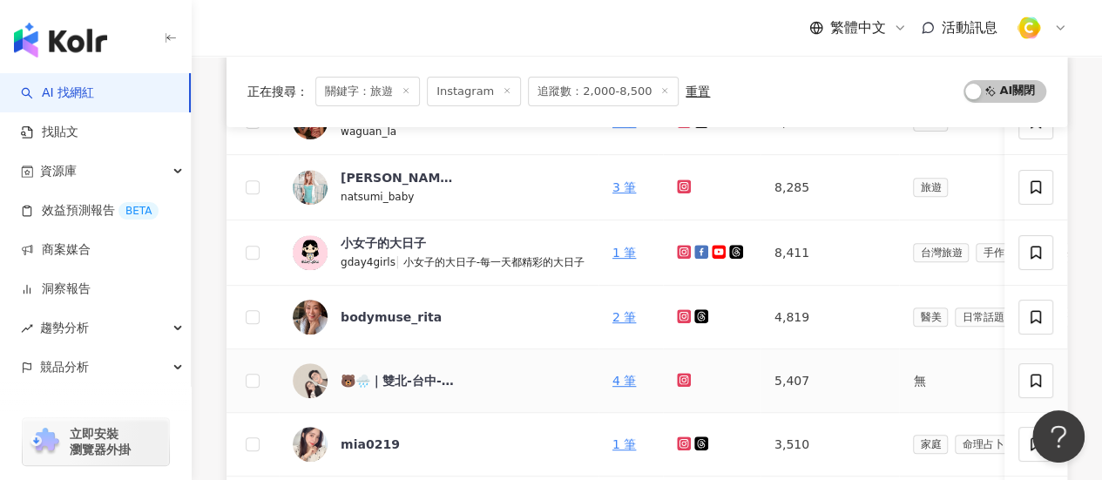
click at [682, 378] on icon at bounding box center [683, 379] width 3 height 3
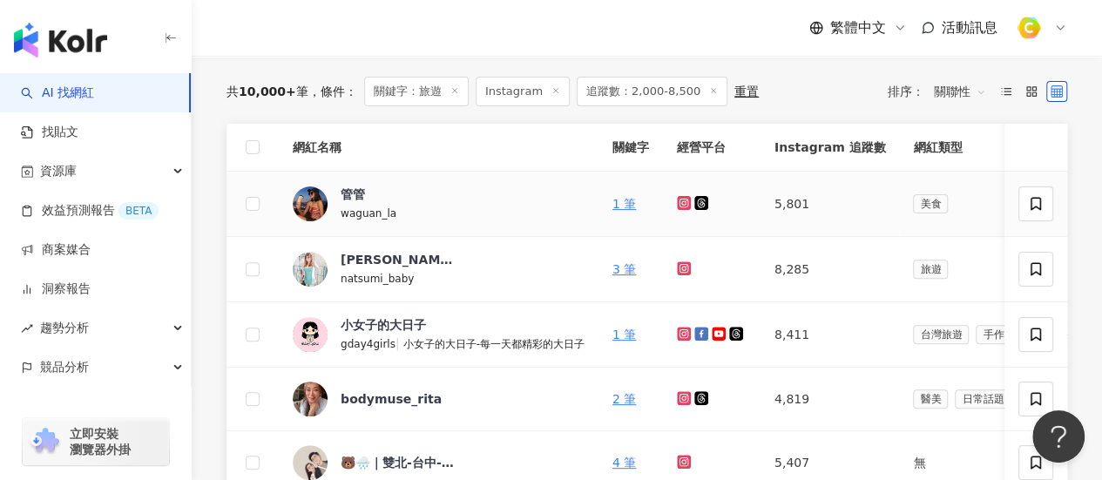
scroll to position [87, 0]
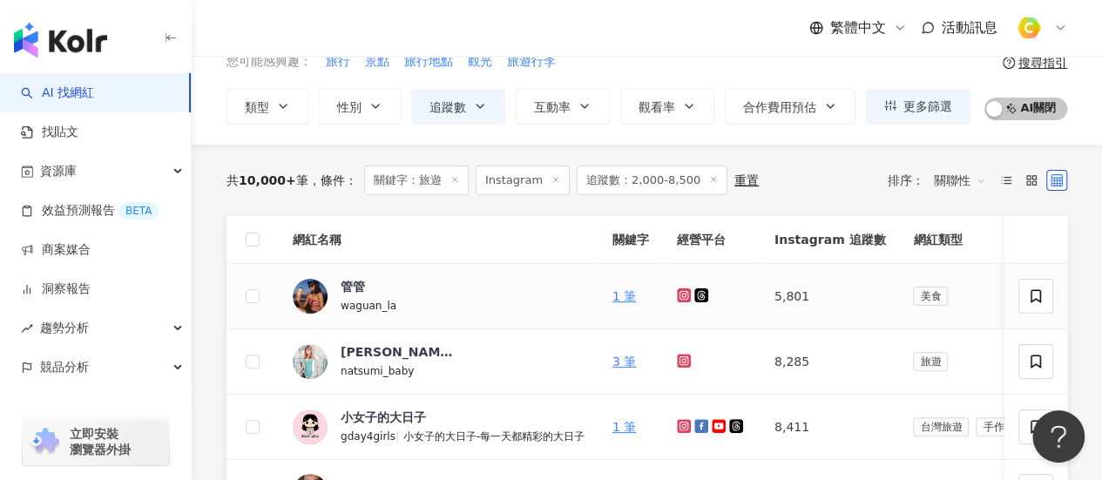
click at [684, 290] on icon at bounding box center [684, 295] width 11 height 10
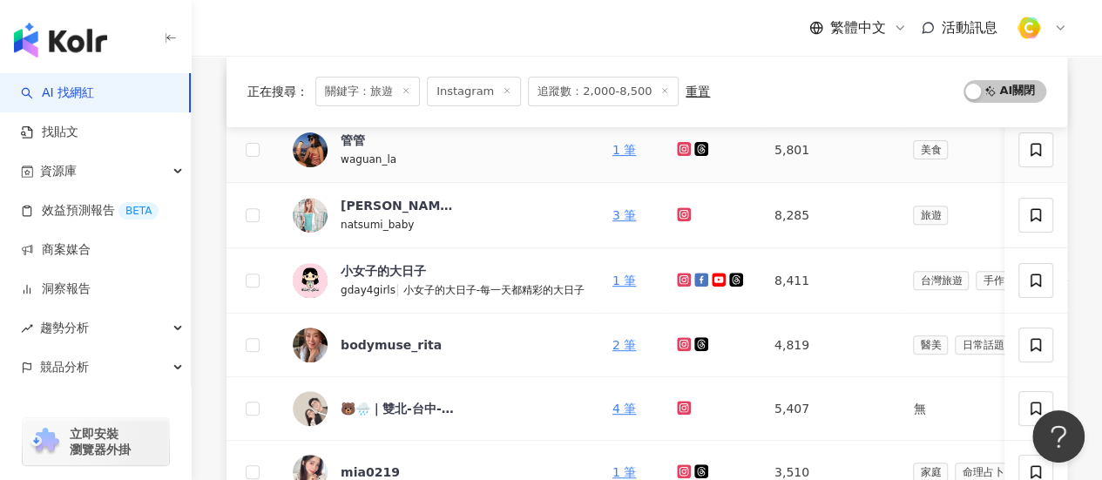
scroll to position [174, 0]
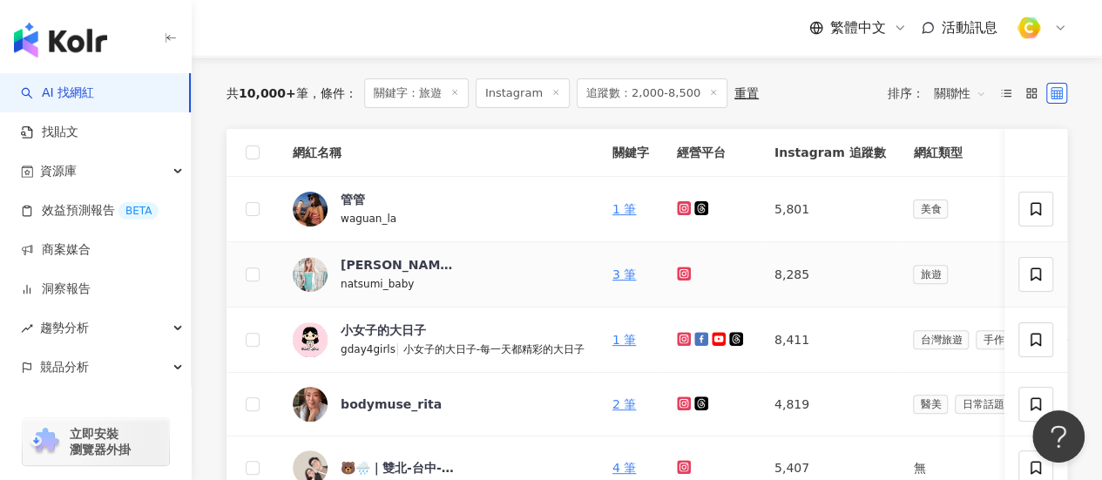
click at [678, 267] on icon at bounding box center [684, 274] width 14 height 14
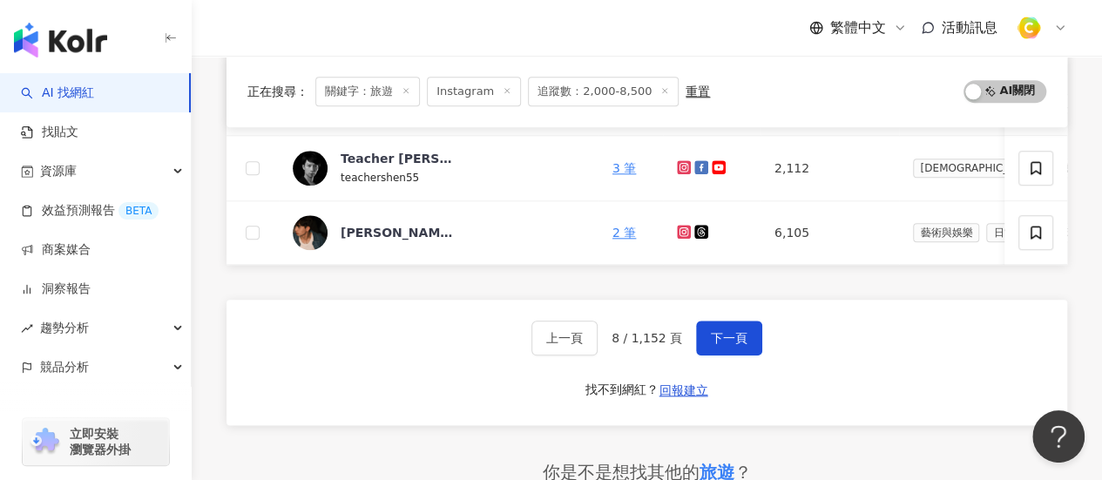
scroll to position [871, 0]
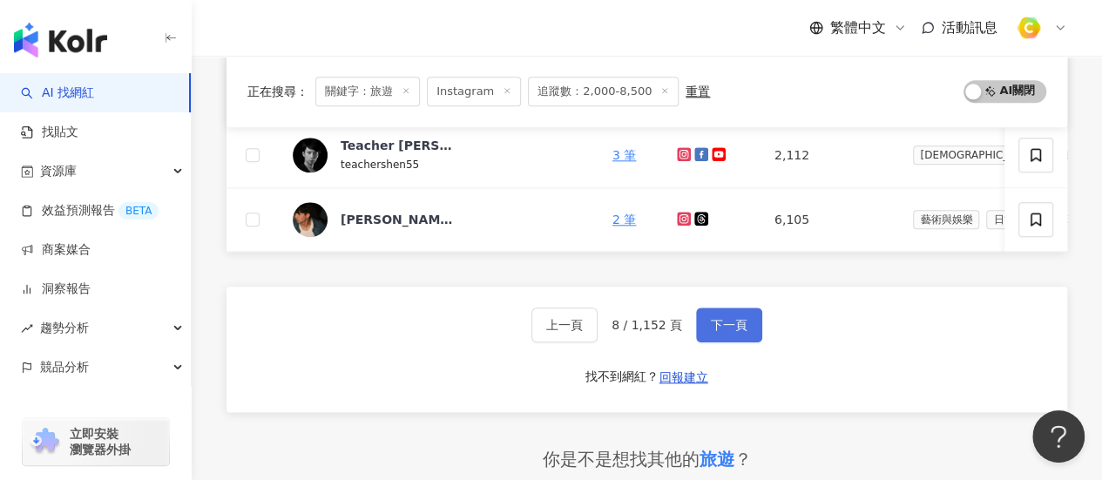
click at [729, 342] on button "下一頁" at bounding box center [729, 325] width 66 height 35
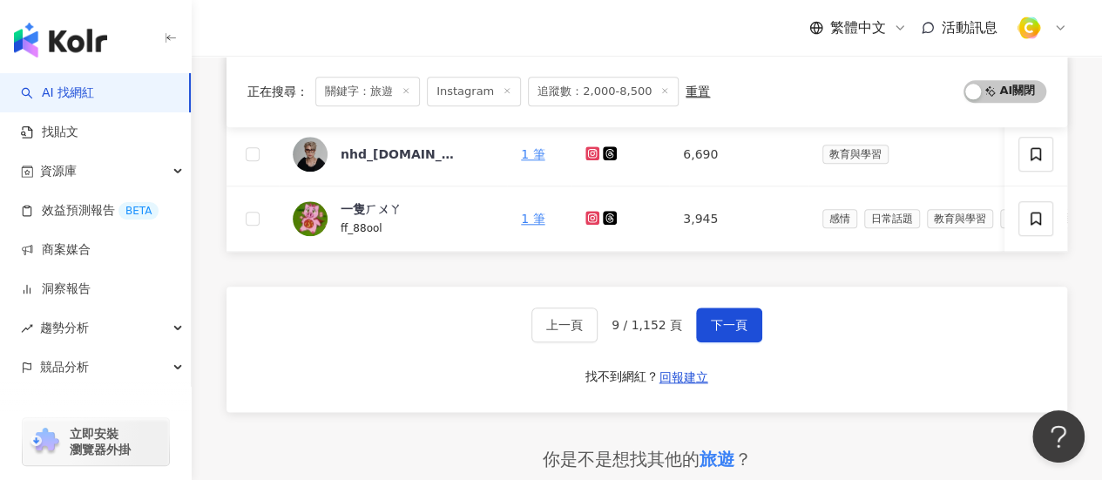
scroll to position [610, 0]
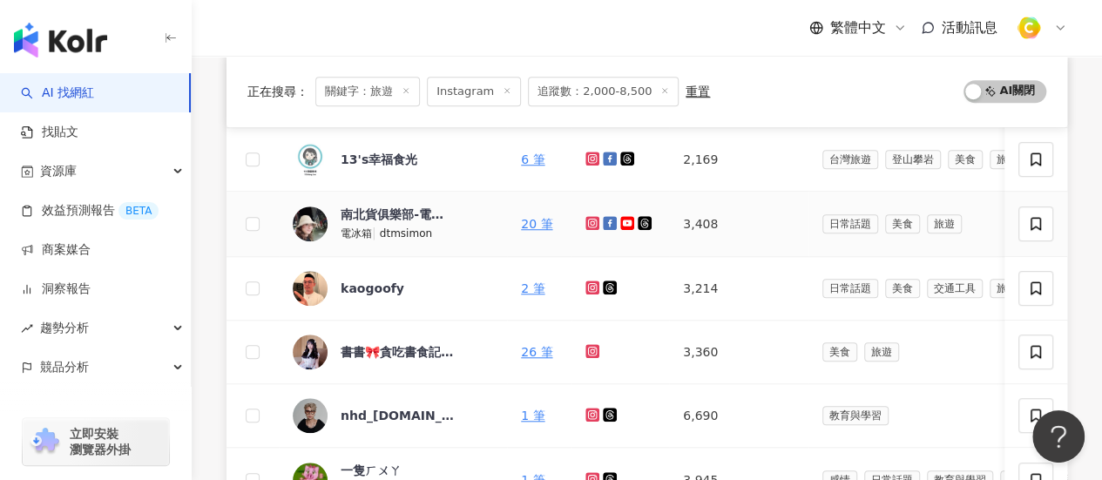
click at [589, 222] on icon at bounding box center [592, 222] width 7 height 7
click at [589, 350] on icon at bounding box center [592, 350] width 7 height 7
click at [392, 348] on div "書書🎀貪吃書食記 / 旅遊 / 日常" at bounding box center [397, 351] width 113 height 17
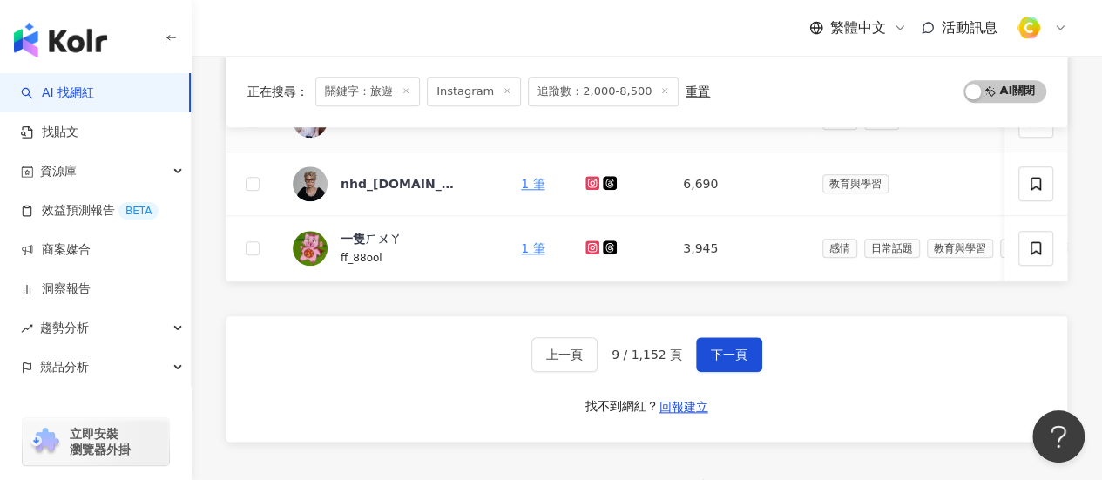
scroll to position [871, 0]
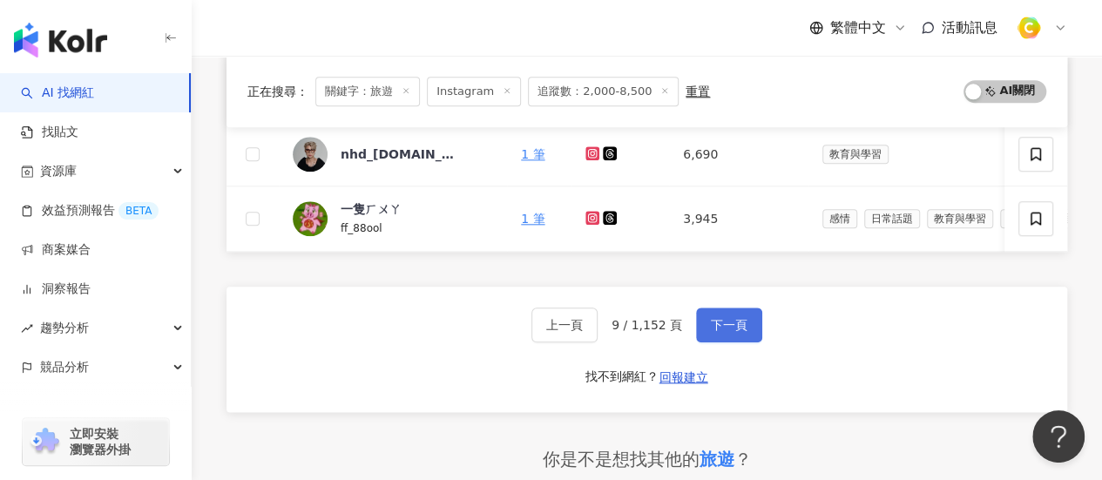
click at [721, 332] on span "下一頁" at bounding box center [729, 325] width 37 height 14
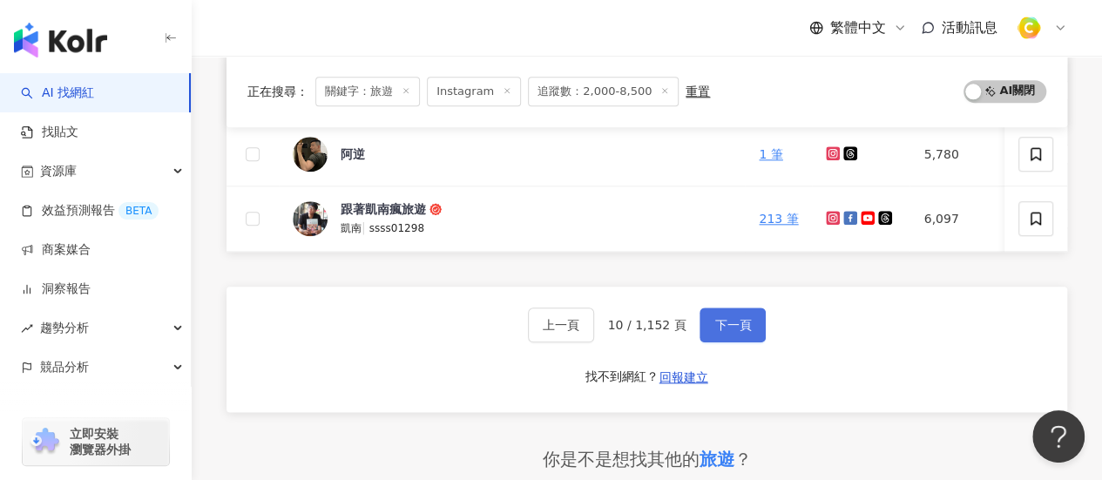
click at [750, 339] on button "下一頁" at bounding box center [733, 325] width 66 height 35
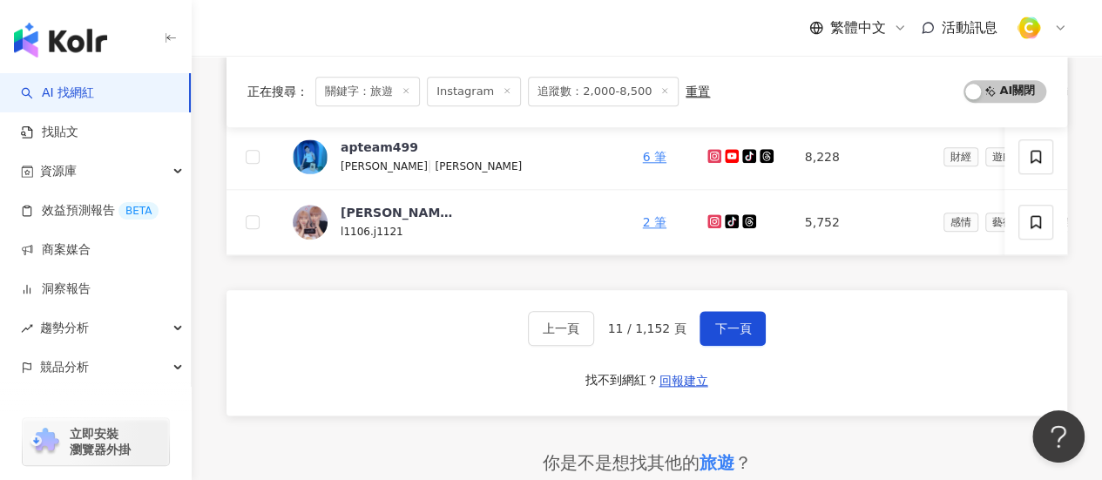
scroll to position [610, 0]
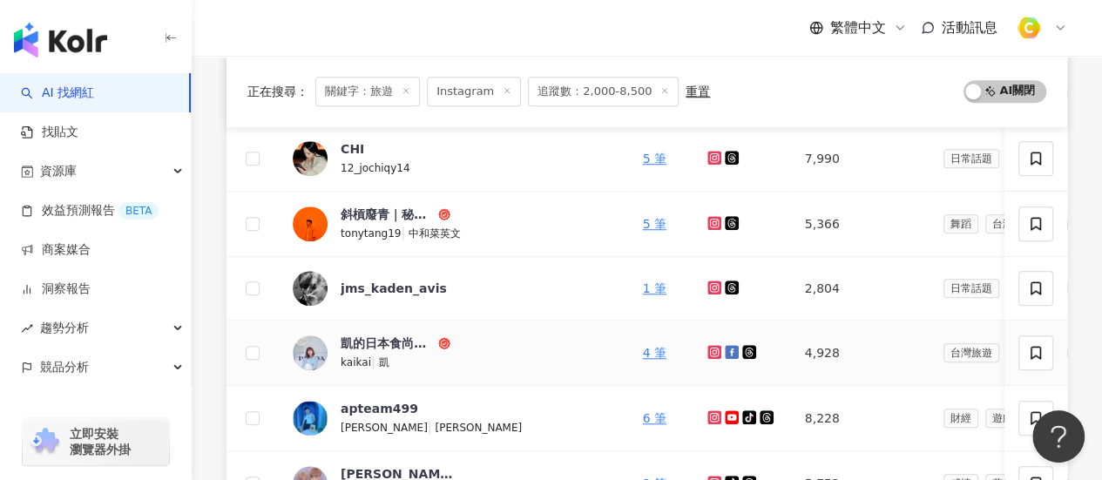
click at [708, 345] on icon at bounding box center [715, 352] width 14 height 14
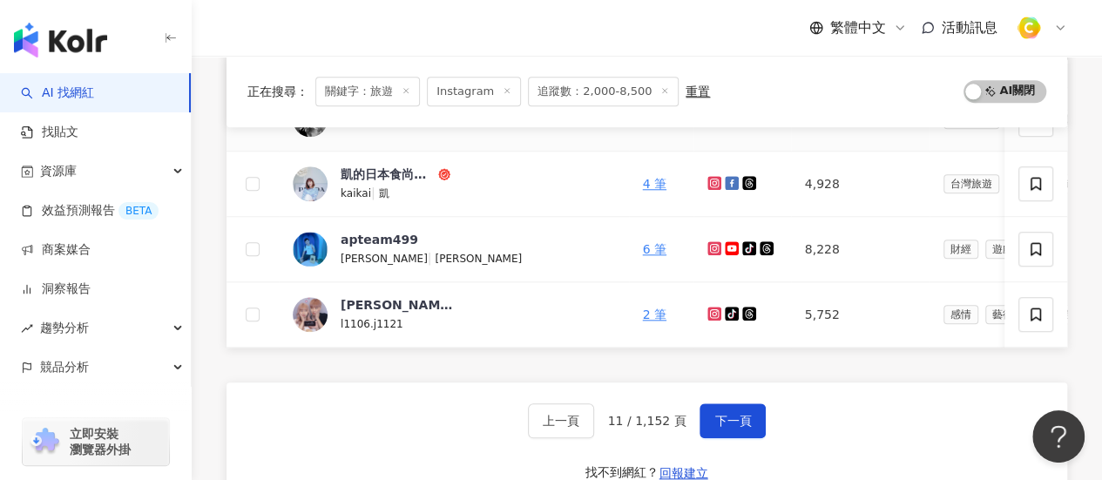
scroll to position [784, 0]
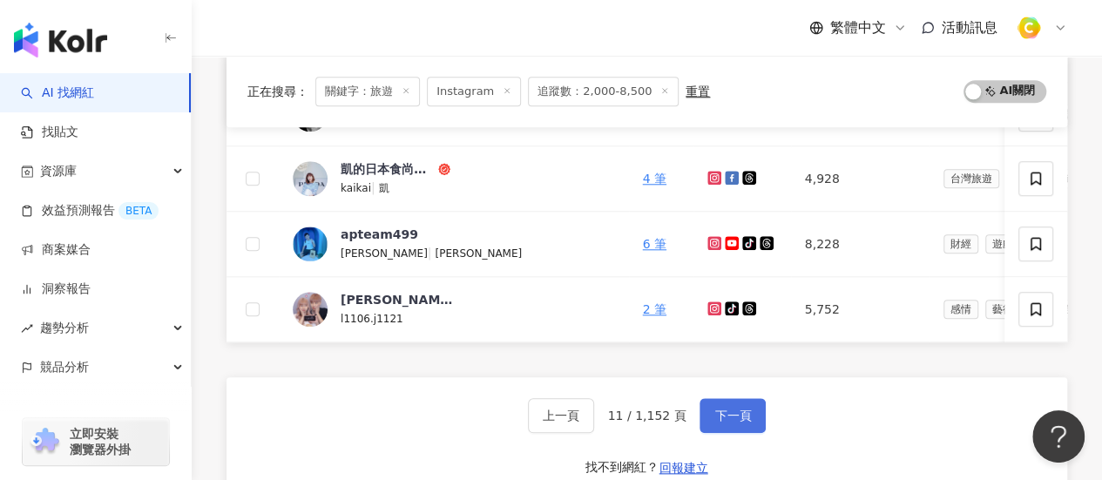
click at [734, 433] on button "下一頁" at bounding box center [733, 415] width 66 height 35
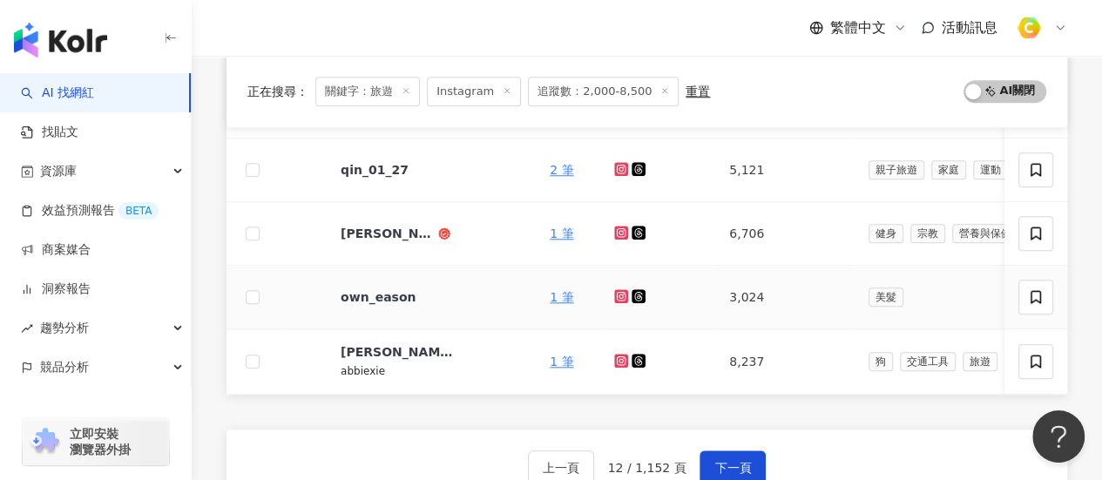
scroll to position [831, 0]
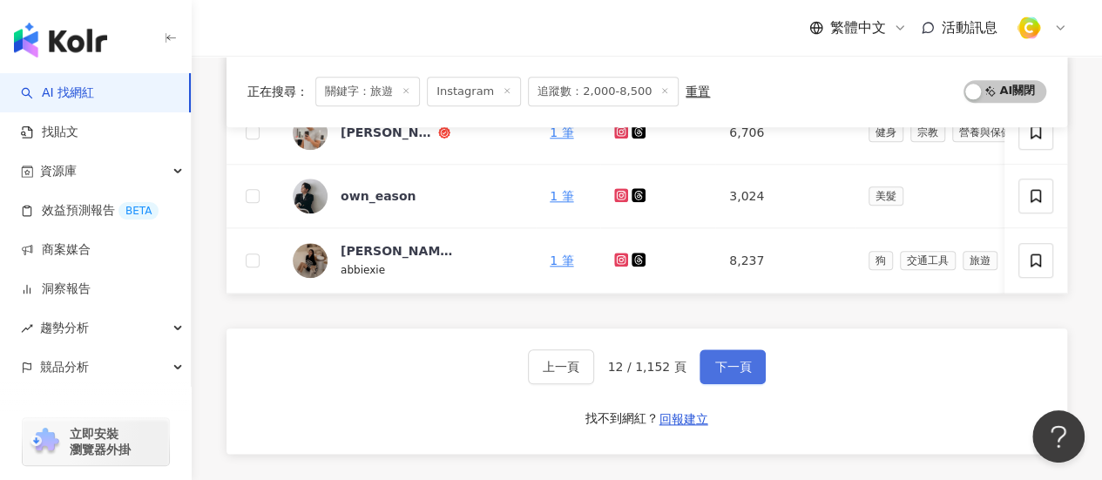
click at [728, 374] on span "下一頁" at bounding box center [733, 367] width 37 height 14
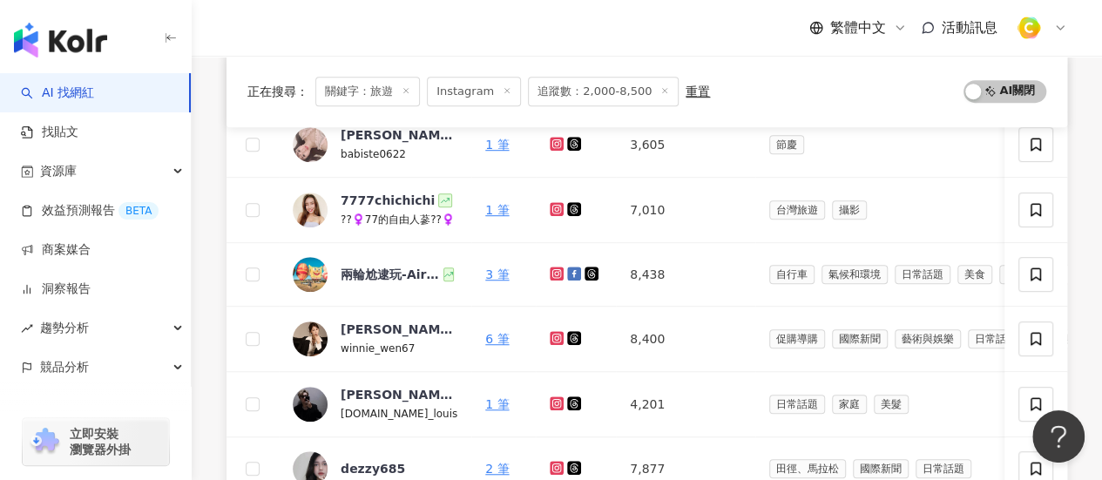
scroll to position [919, 0]
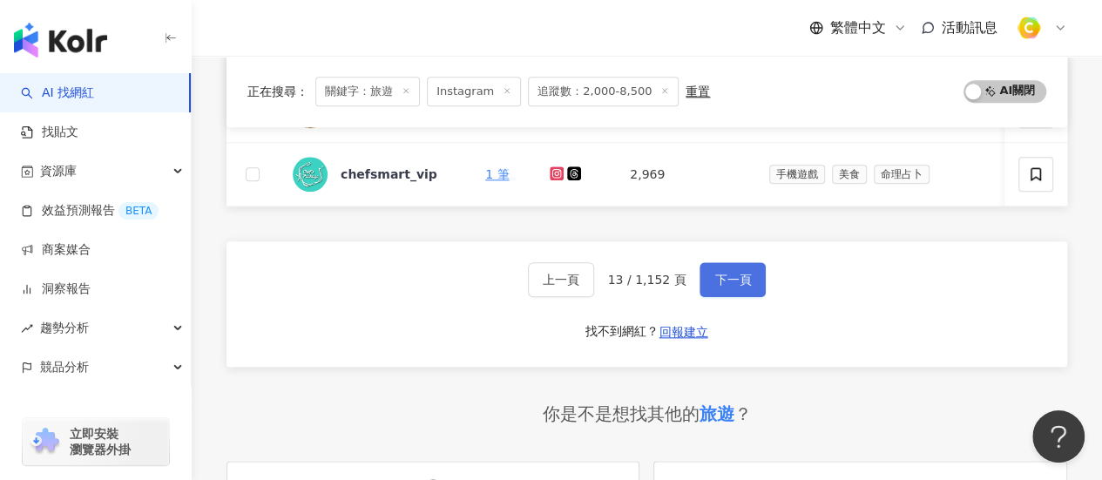
click at [726, 283] on span "下一頁" at bounding box center [733, 280] width 37 height 14
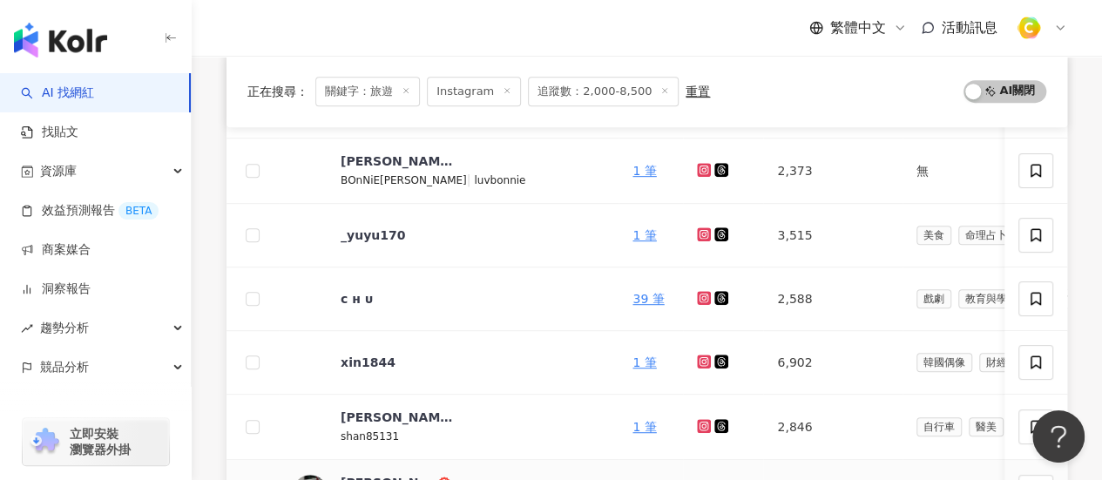
scroll to position [436, 0]
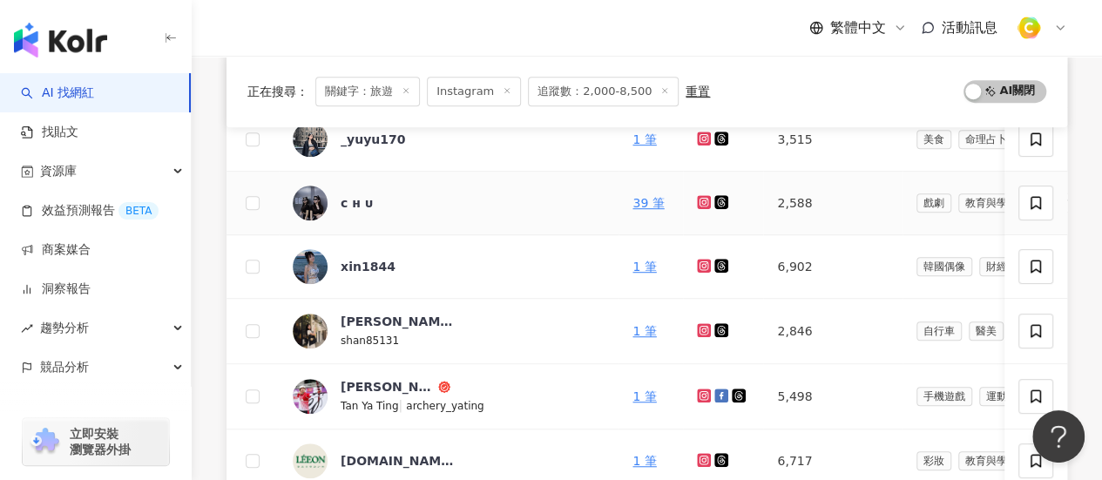
click at [701, 200] on icon at bounding box center [704, 201] width 7 height 7
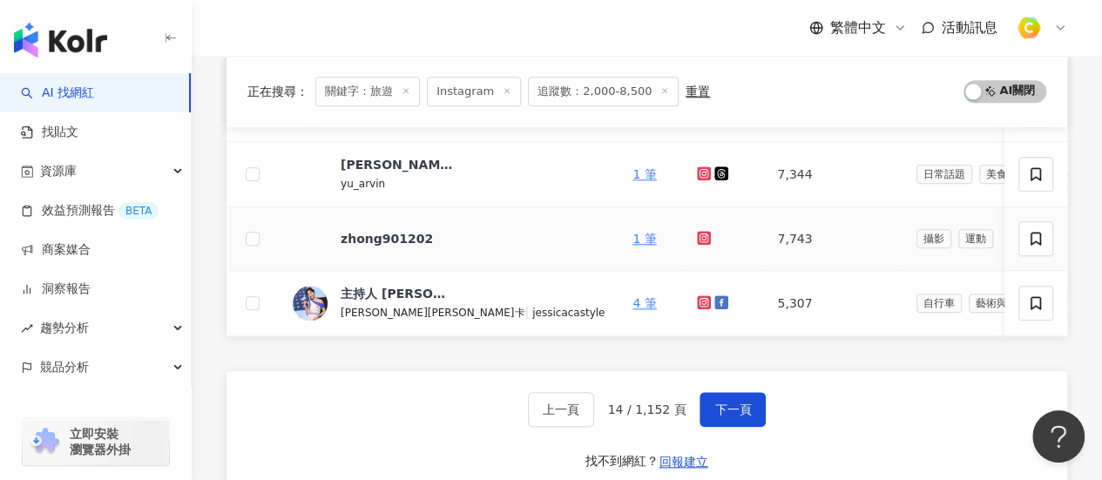
scroll to position [871, 0]
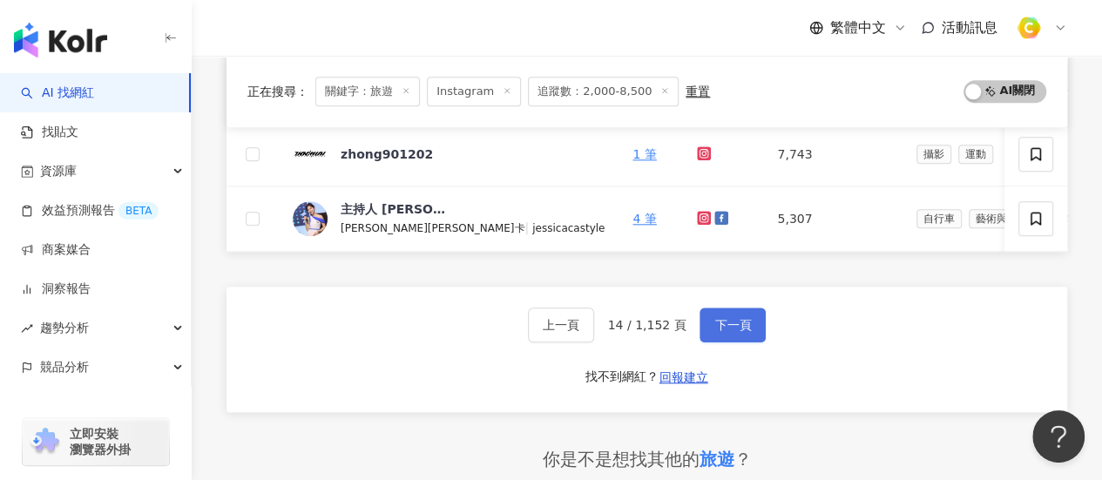
click at [722, 332] on span "下一頁" at bounding box center [733, 325] width 37 height 14
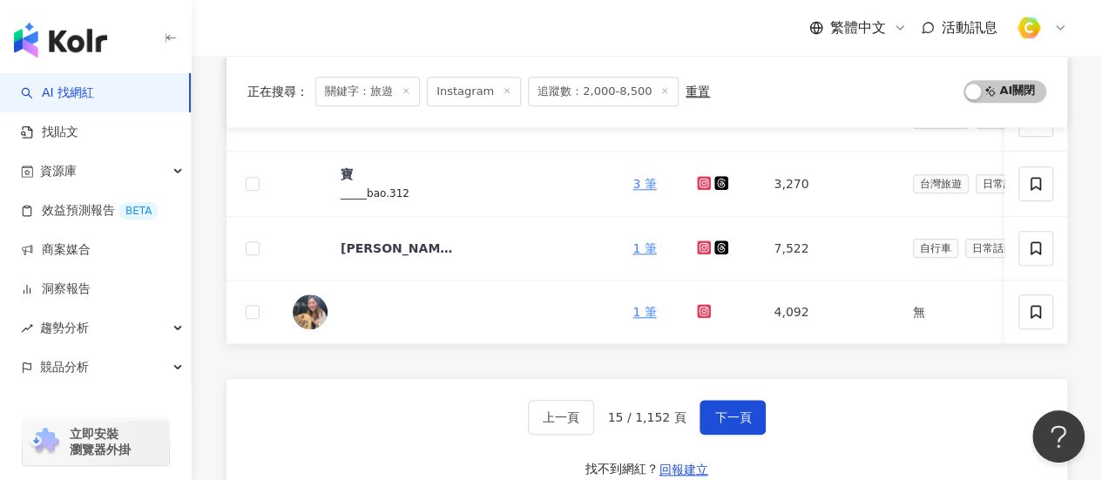
scroll to position [784, 0]
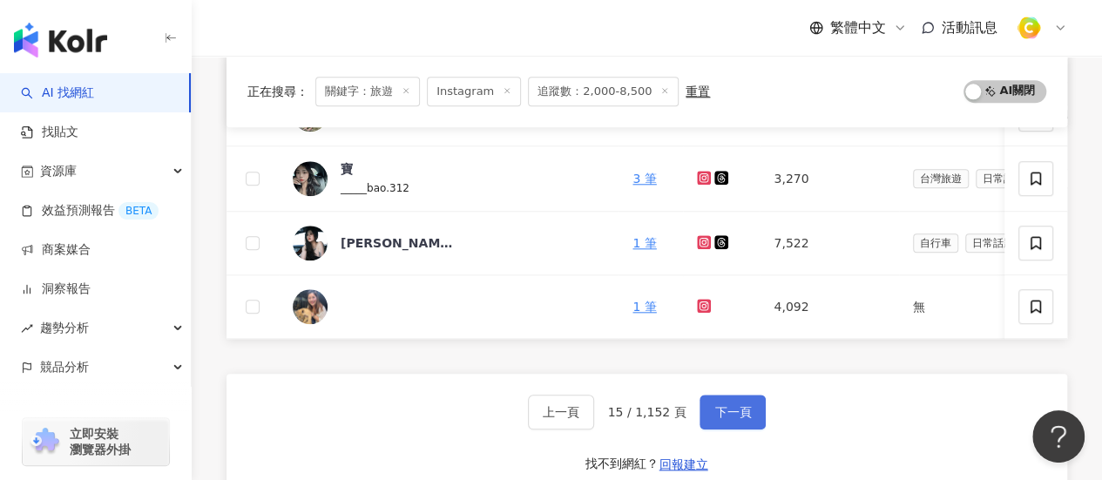
click at [722, 407] on button "下一頁" at bounding box center [733, 412] width 66 height 35
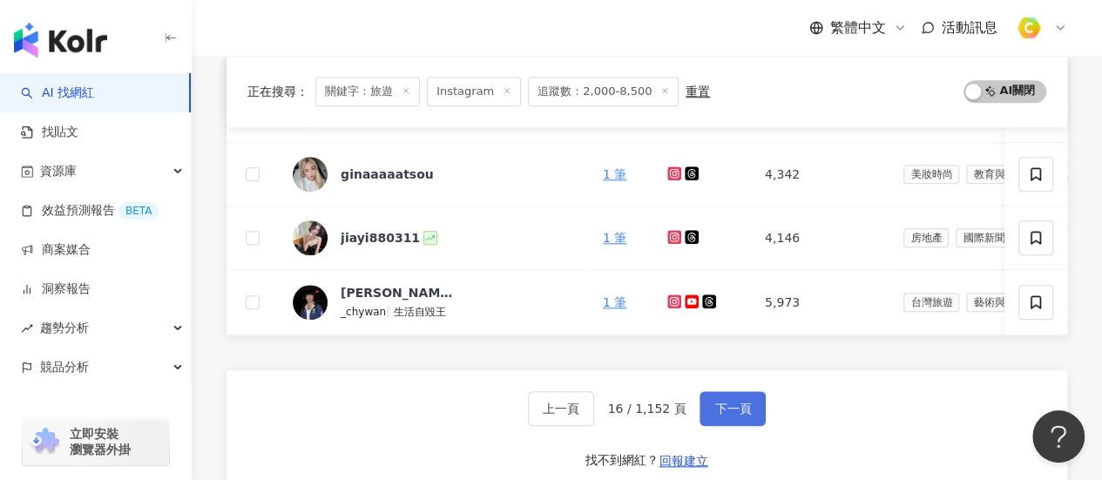
click at [737, 412] on span "下一頁" at bounding box center [733, 409] width 37 height 14
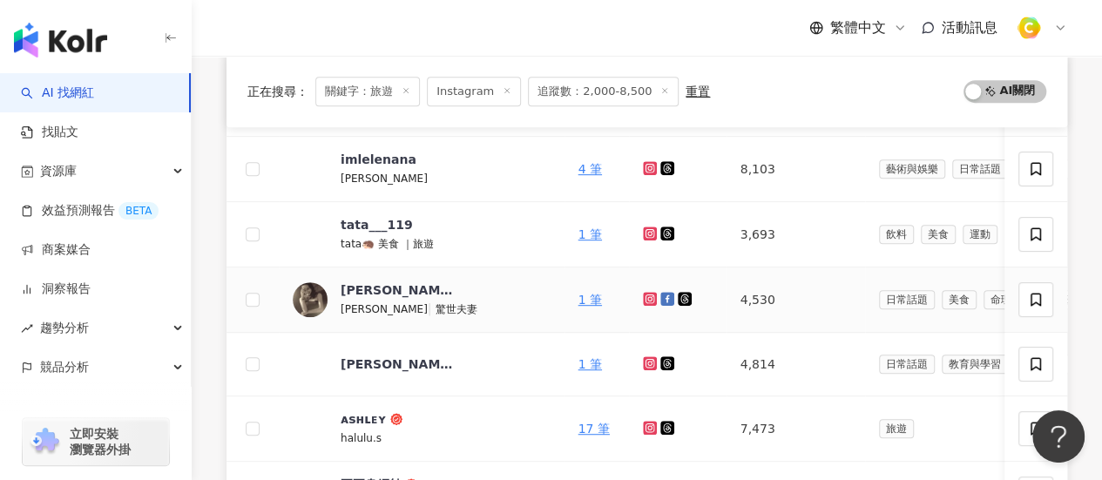
scroll to position [436, 0]
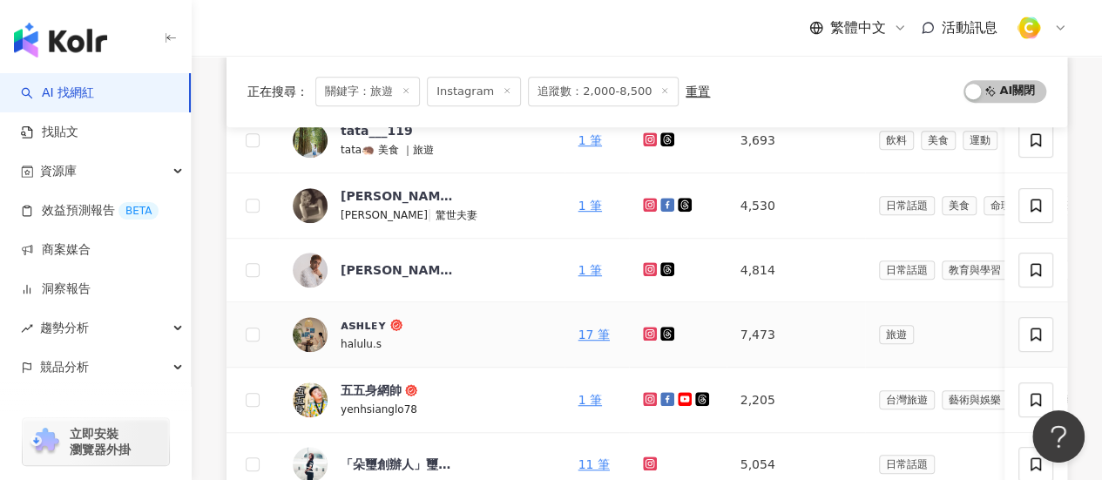
click at [654, 329] on icon at bounding box center [650, 334] width 11 height 10
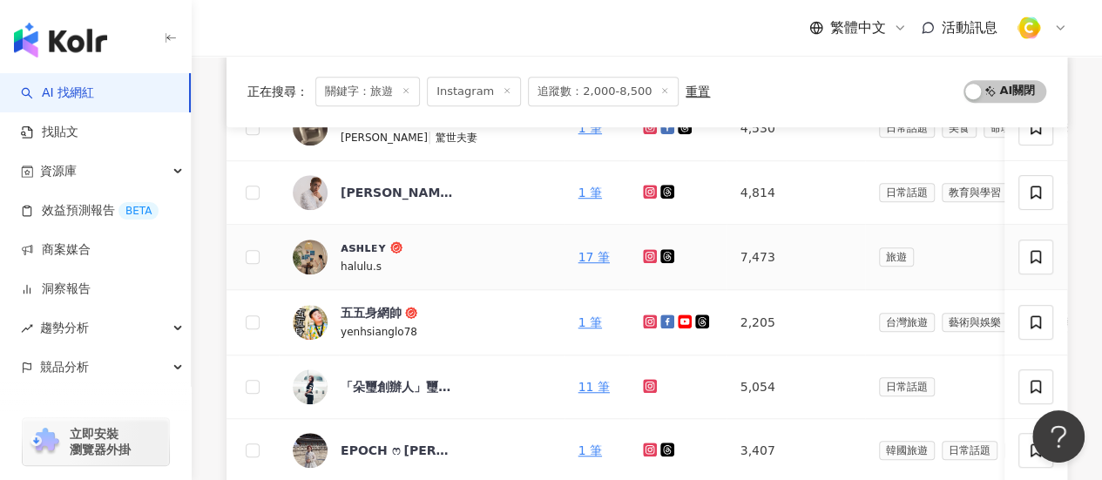
scroll to position [610, 0]
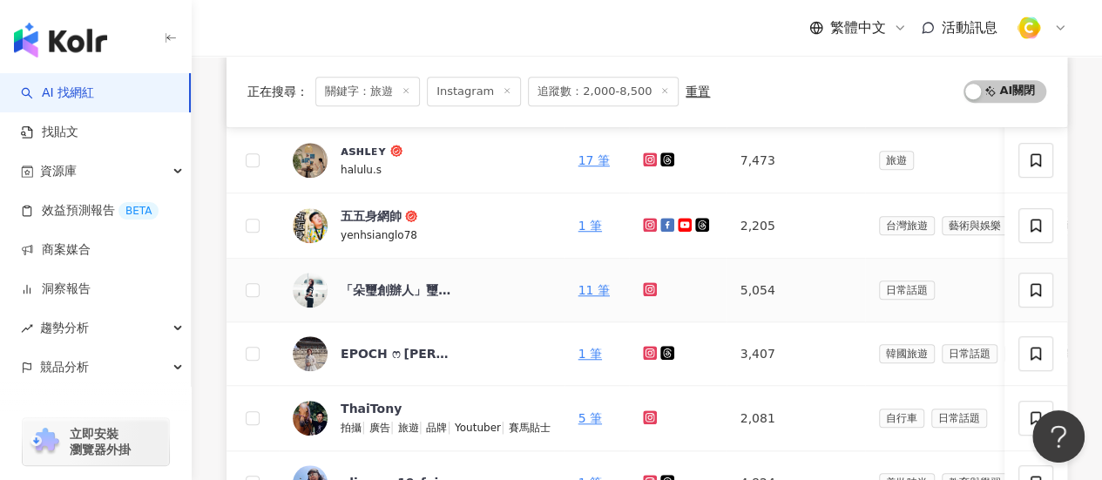
click at [654, 289] on icon at bounding box center [650, 289] width 14 height 14
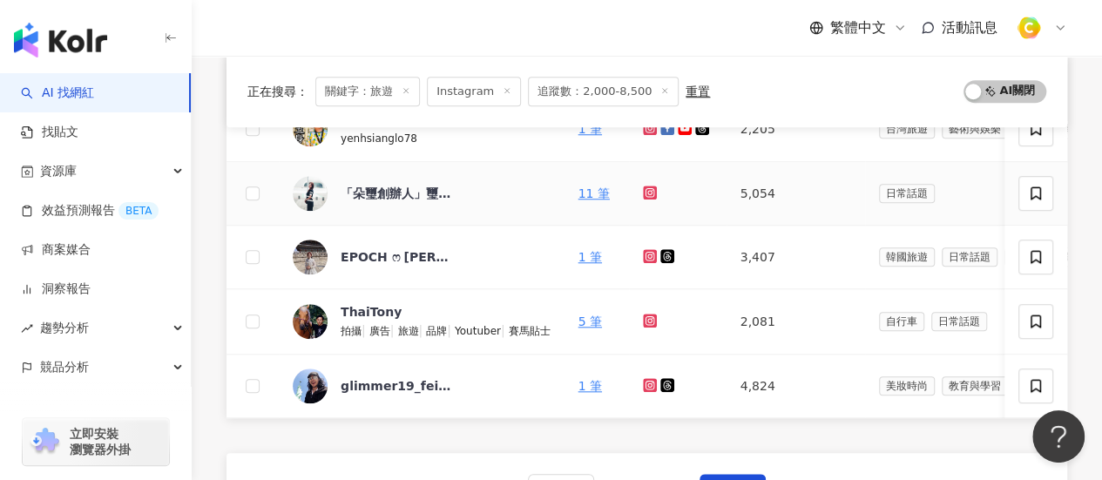
scroll to position [784, 0]
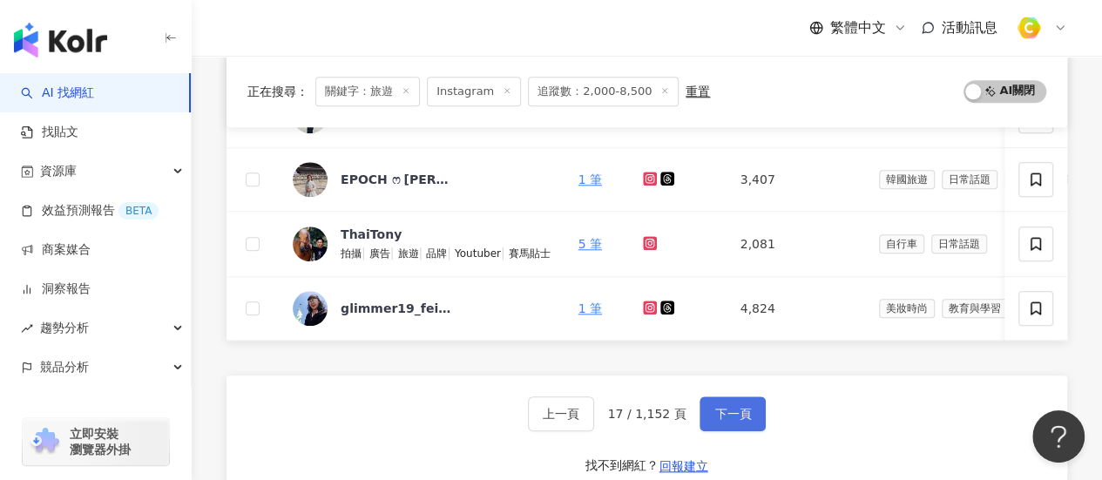
click at [722, 421] on span "下一頁" at bounding box center [733, 414] width 37 height 14
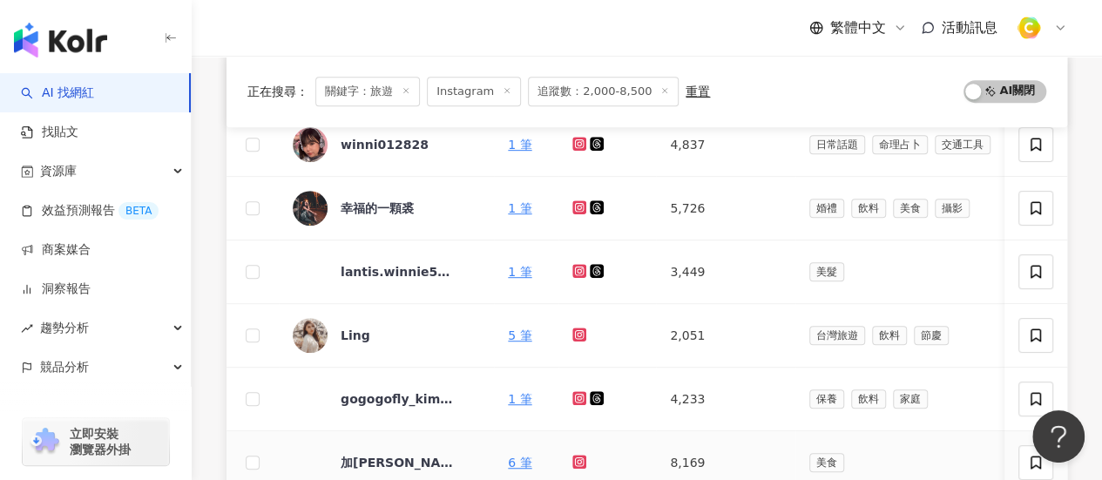
scroll to position [349, 0]
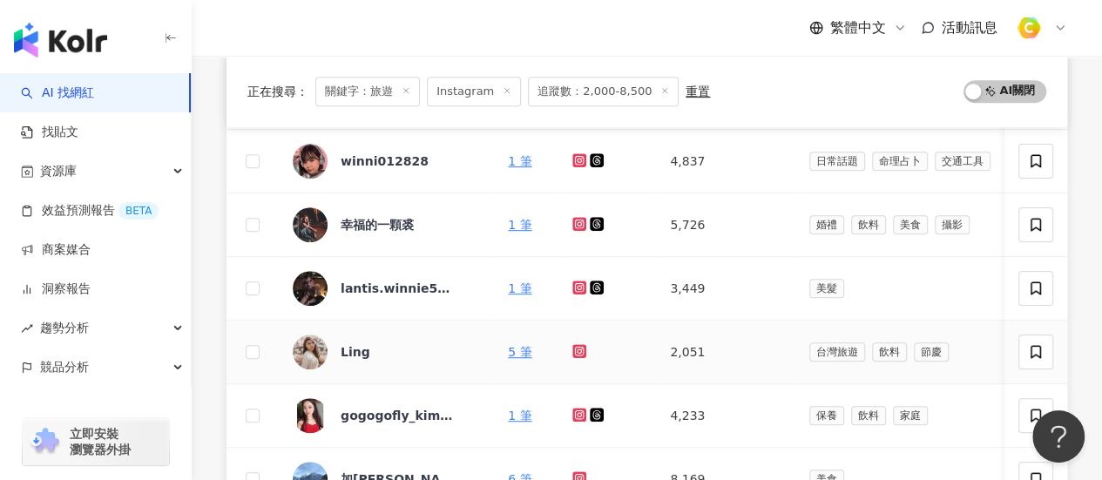
click at [579, 344] on icon at bounding box center [580, 351] width 14 height 14
click at [358, 349] on div "Ling" at bounding box center [356, 351] width 30 height 17
click at [758, 358] on td "2,051" at bounding box center [725, 353] width 139 height 64
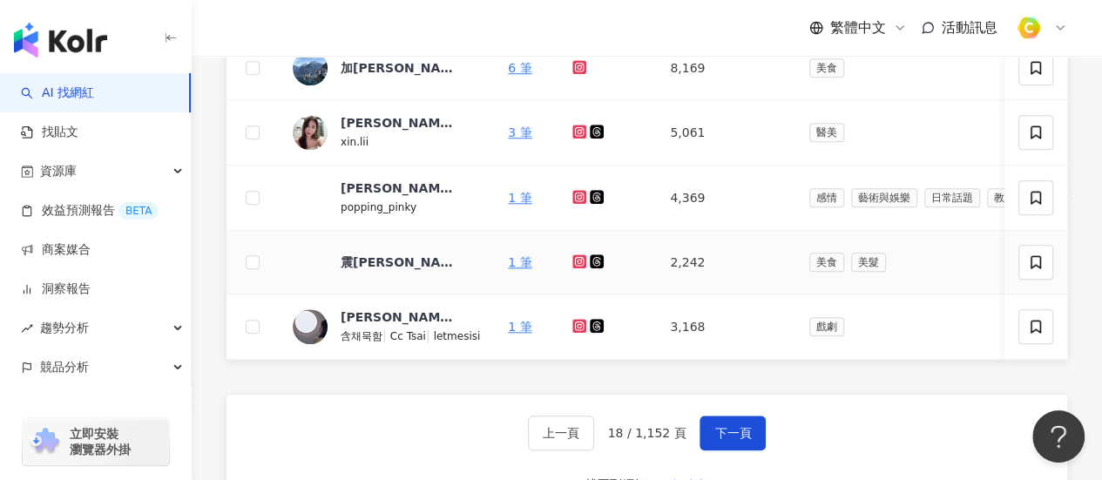
scroll to position [812, 0]
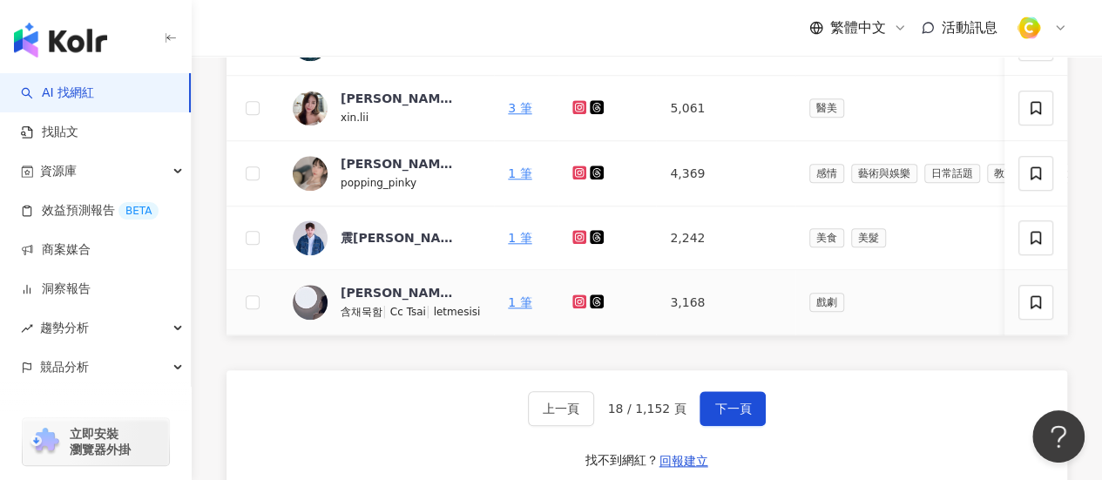
drag, startPoint x: 424, startPoint y: 324, endPoint x: 430, endPoint y: 338, distance: 14.9
click at [425, 327] on td "[PERSON_NAME] 含채묵함 | Cc Tsai | letmesisi" at bounding box center [386, 302] width 215 height 65
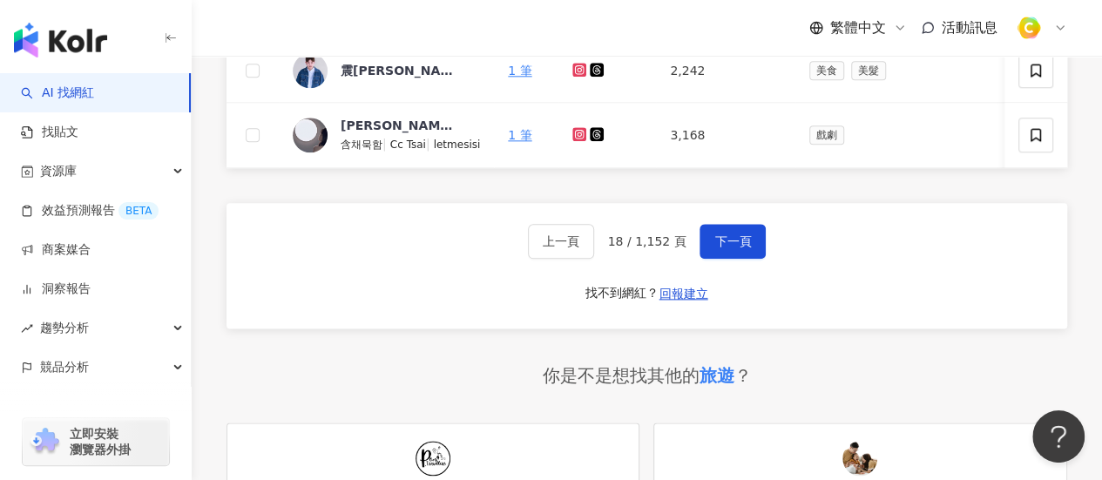
scroll to position [551, 0]
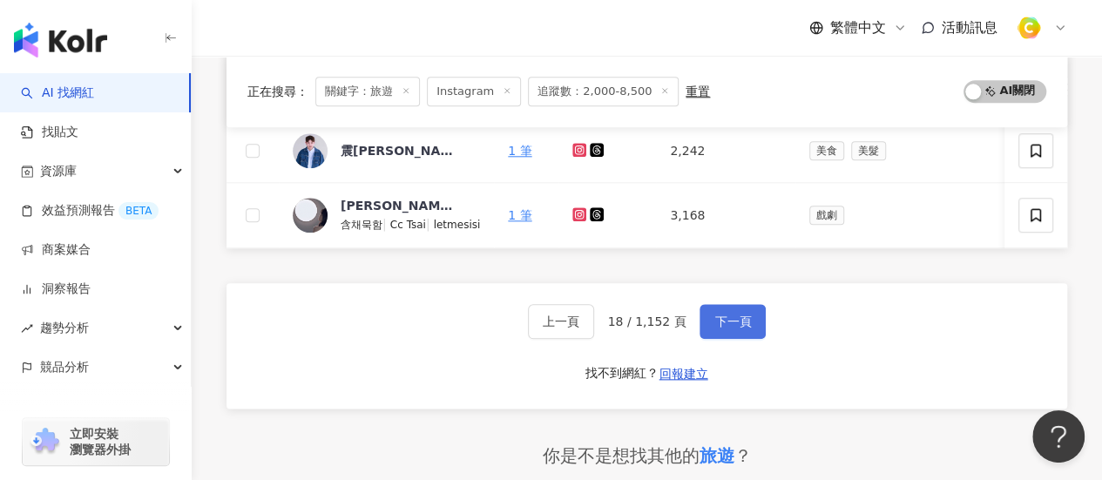
click at [730, 329] on span "下一頁" at bounding box center [733, 322] width 37 height 14
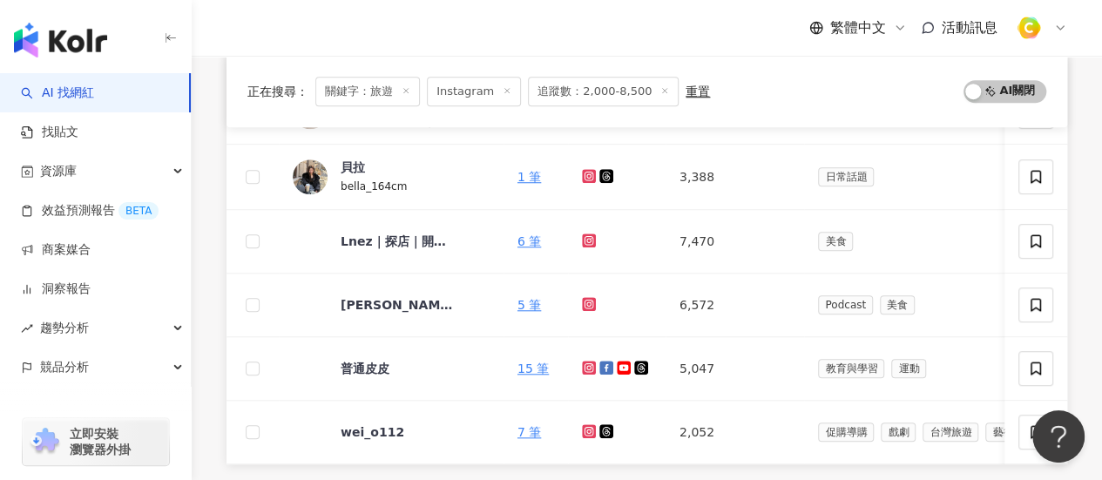
scroll to position [871, 0]
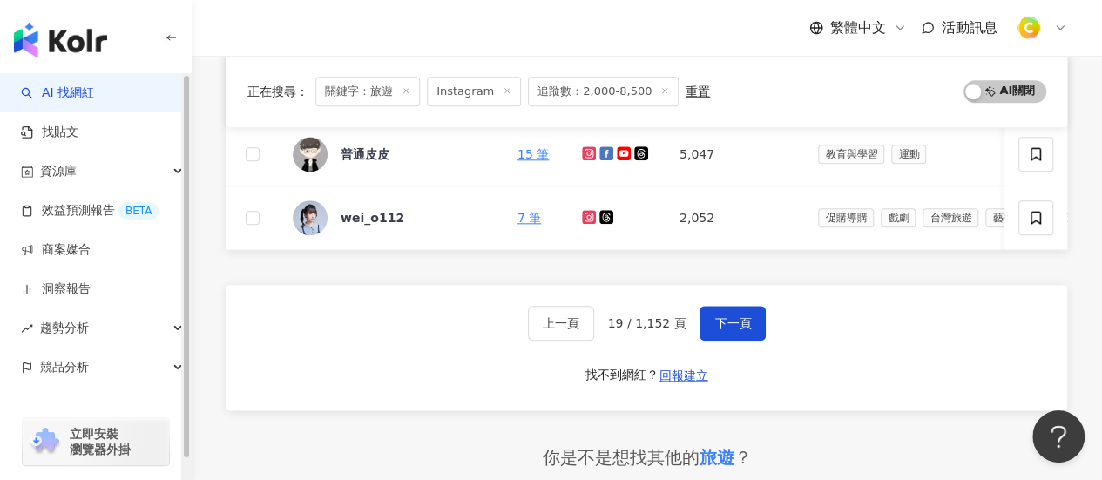
click at [209, 236] on div "正在搜尋 ： 關鍵字：旅遊 Instagram 追蹤數：2,000-8,500 重置 AI 開啟 AI 關閉 網紅名稱 關鍵字 經營平台 Instagram …" at bounding box center [647, 15] width 911 height 1310
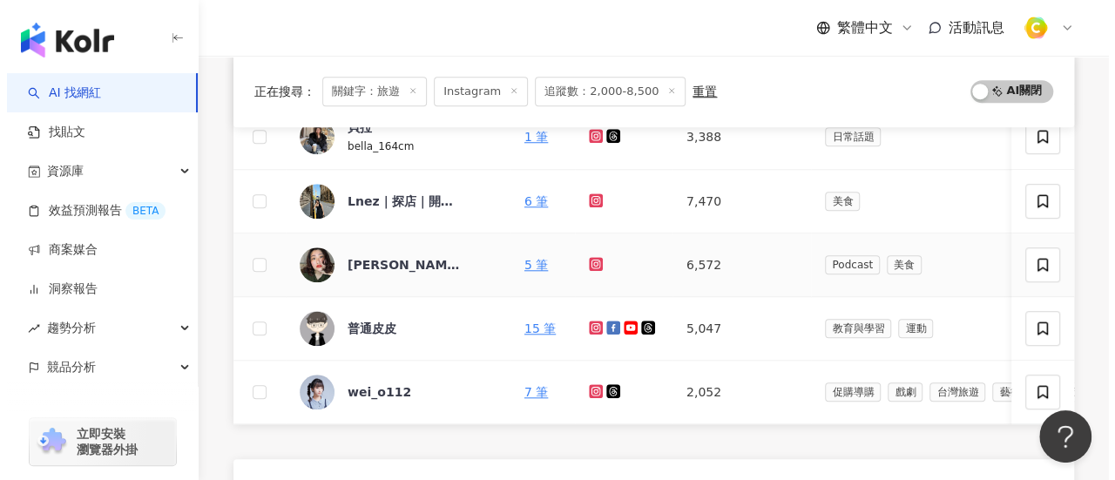
scroll to position [610, 0]
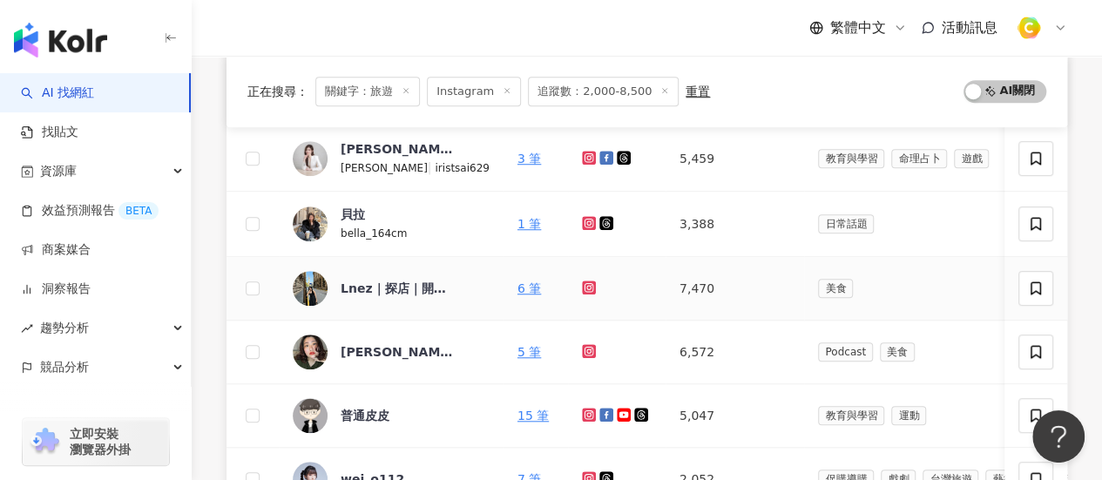
click at [582, 291] on link at bounding box center [590, 288] width 17 height 14
click at [383, 288] on div "Lnez｜探店｜開箱｜旅遊" at bounding box center [397, 288] width 113 height 17
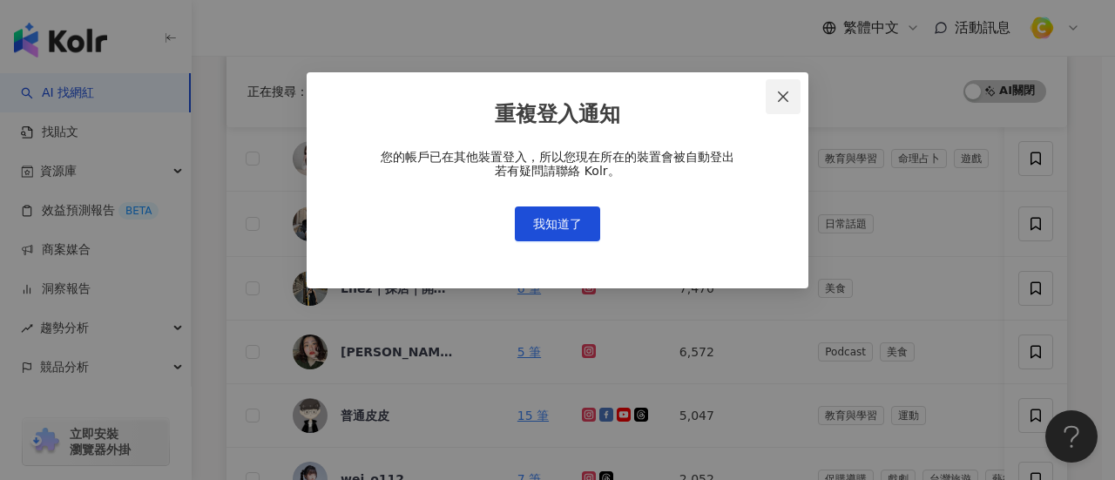
click at [788, 101] on icon "close" at bounding box center [783, 97] width 10 height 10
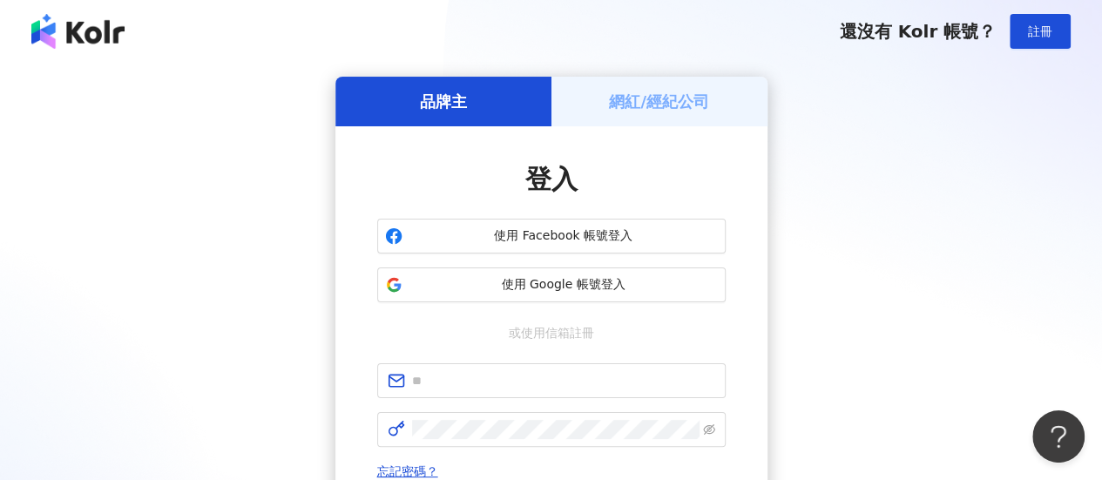
click at [0, 345] on div "品牌主 網紅/經紀公司 登入 使用 Facebook 帳號登入 使用 Google 帳號登入 或使用信箱註冊 忘記密碼？ 登入 還沒有 Kolr 帳號？ 立即…" at bounding box center [551, 346] width 1102 height 566
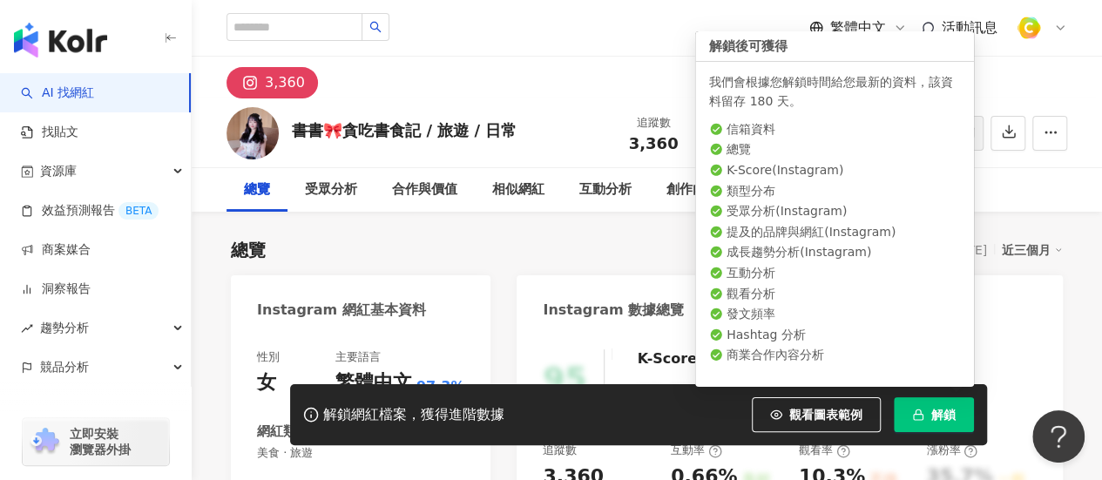
click at [927, 416] on button "解鎖" at bounding box center [934, 414] width 80 height 35
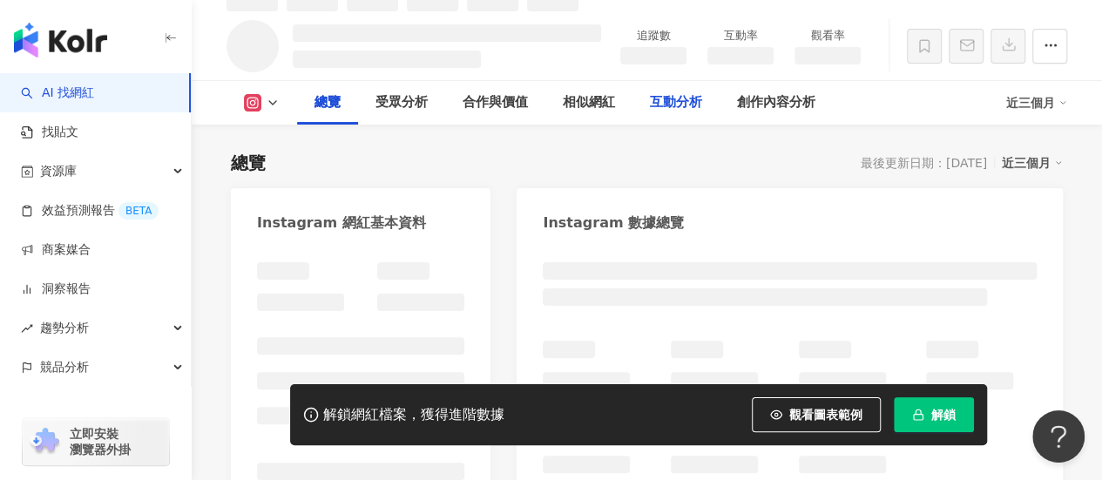
scroll to position [105, 0]
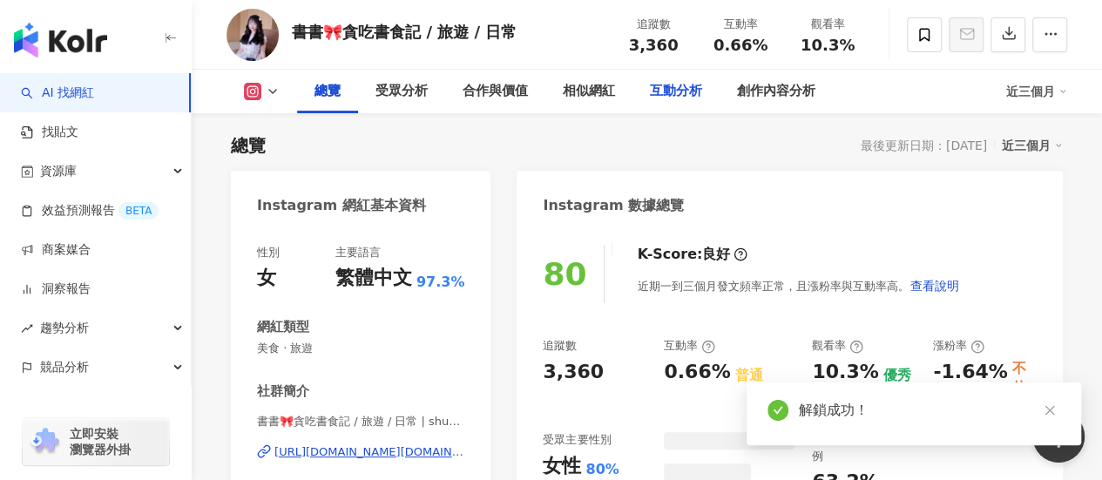
click at [682, 108] on div "互動分析" at bounding box center [676, 92] width 87 height 44
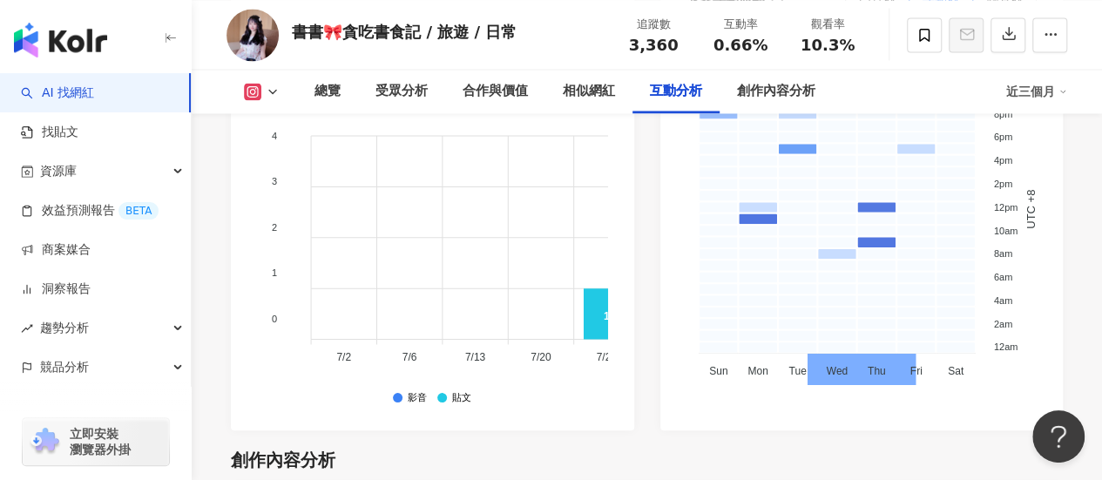
scroll to position [3447, 0]
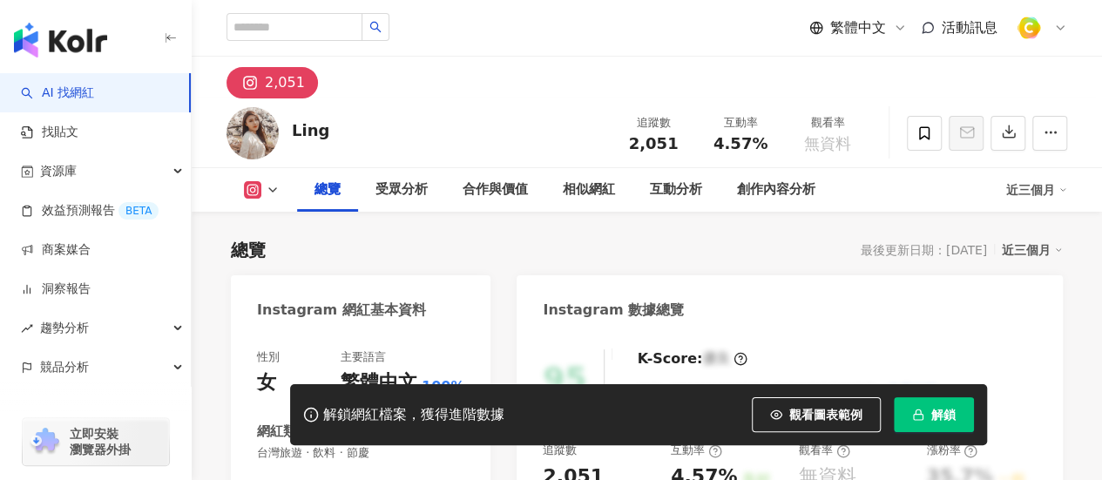
click at [946, 417] on span "解鎖" at bounding box center [944, 415] width 24 height 14
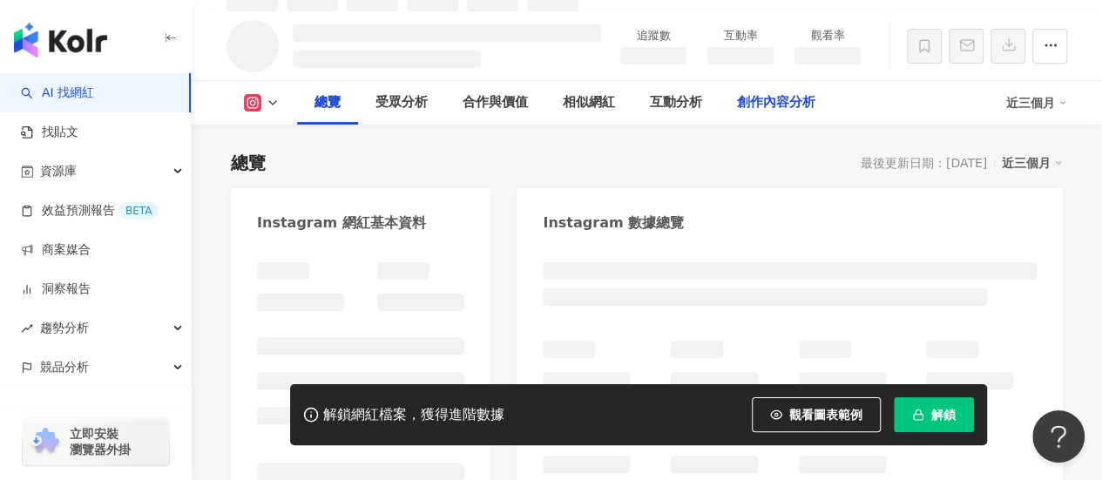
scroll to position [105, 0]
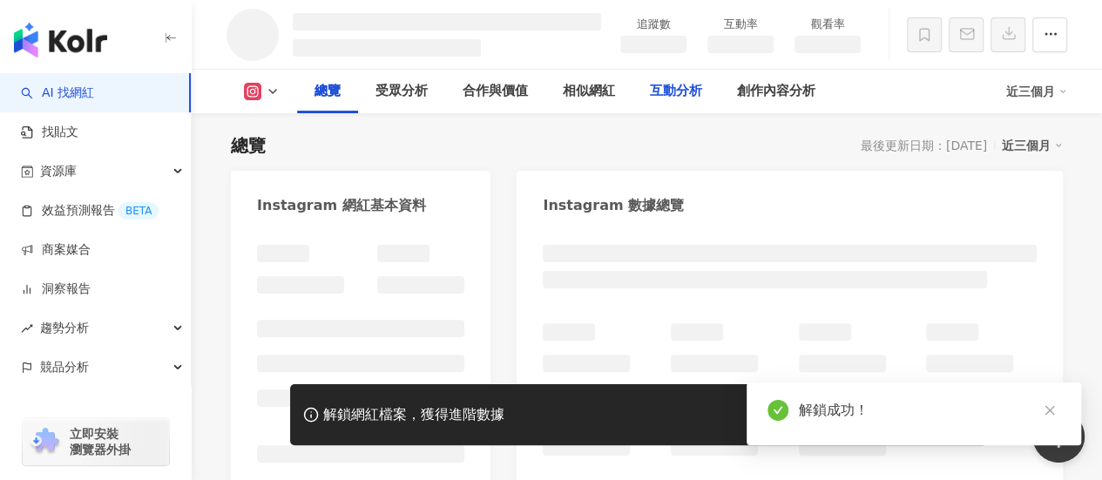
click at [659, 87] on div "互動分析" at bounding box center [676, 91] width 52 height 21
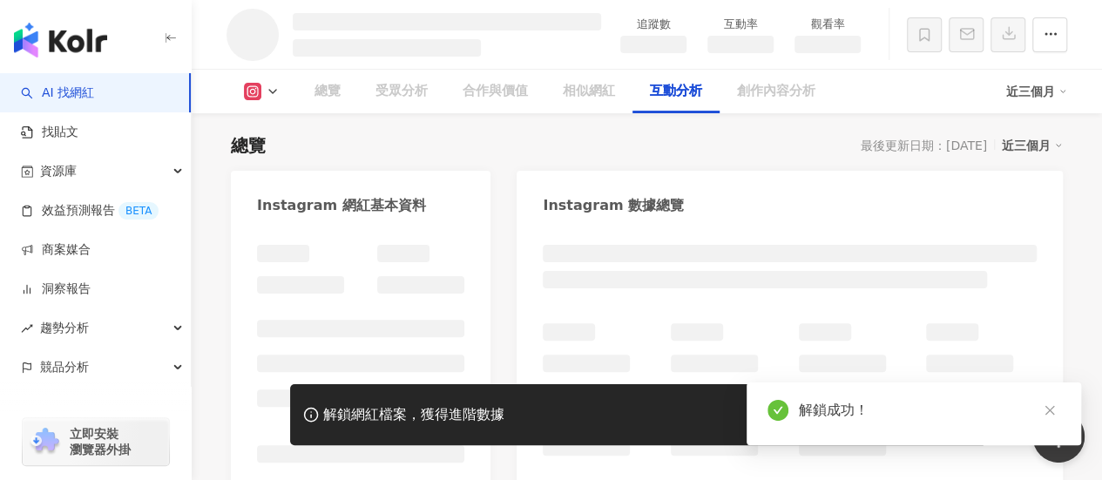
scroll to position [2984, 0]
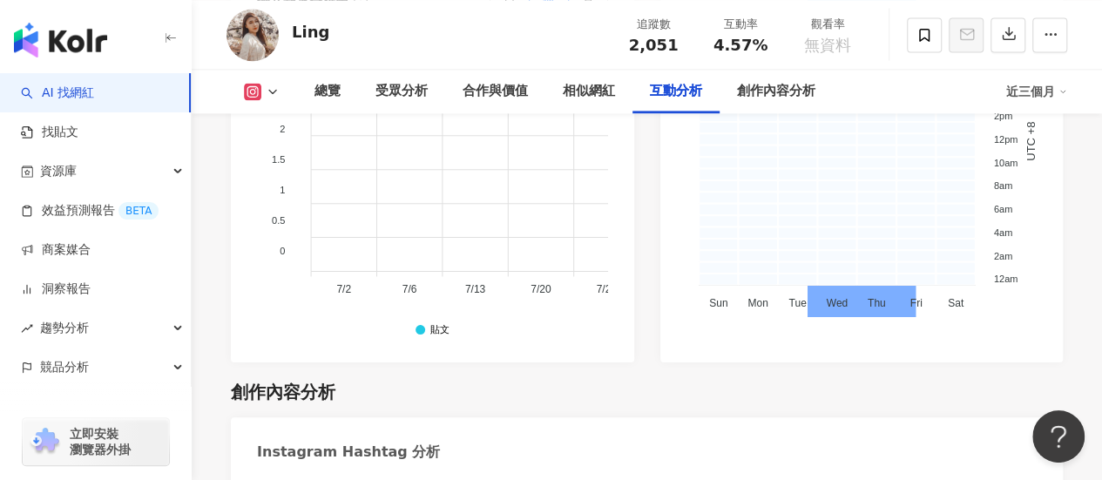
scroll to position [4630, 0]
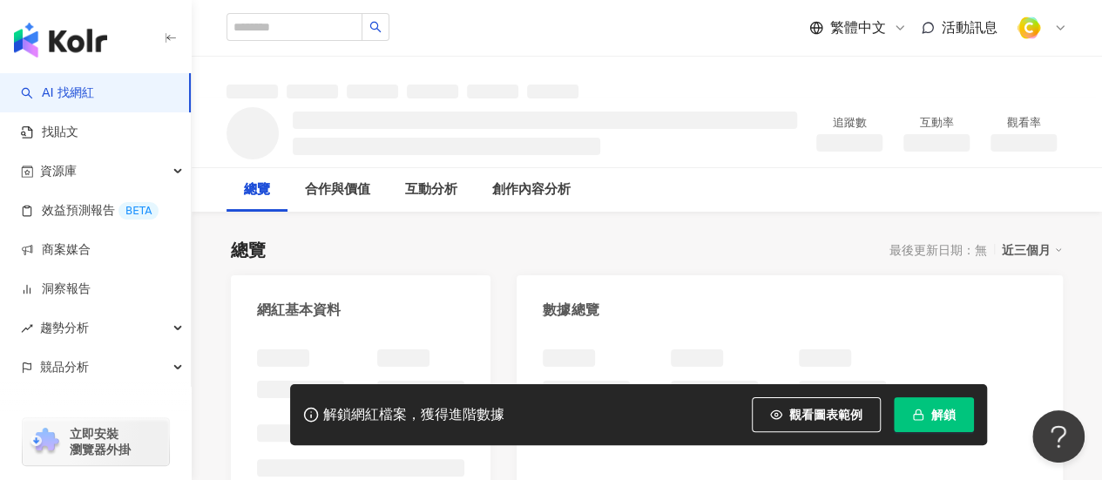
click at [945, 418] on span "解鎖" at bounding box center [944, 415] width 24 height 14
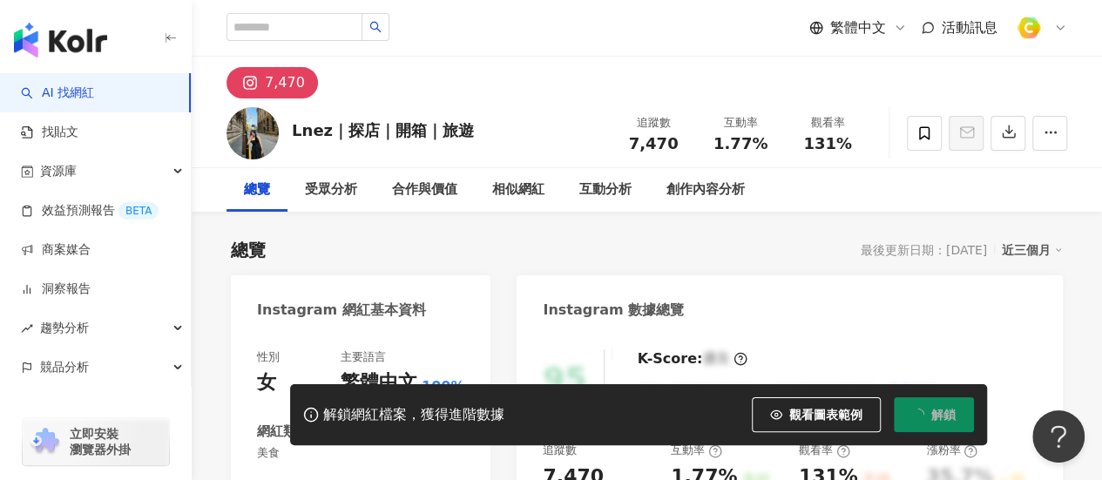
click at [207, 44] on div "繁體中文 活動訊息" at bounding box center [647, 28] width 911 height 56
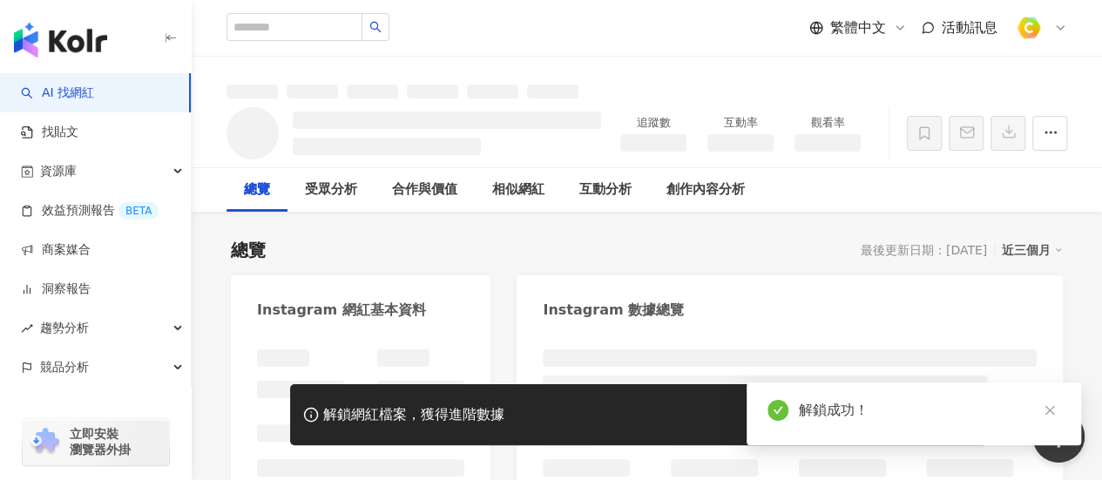
click at [1061, 414] on div "解鎖成功！" at bounding box center [914, 414] width 335 height 63
click at [1048, 409] on icon "close" at bounding box center [1050, 410] width 12 height 12
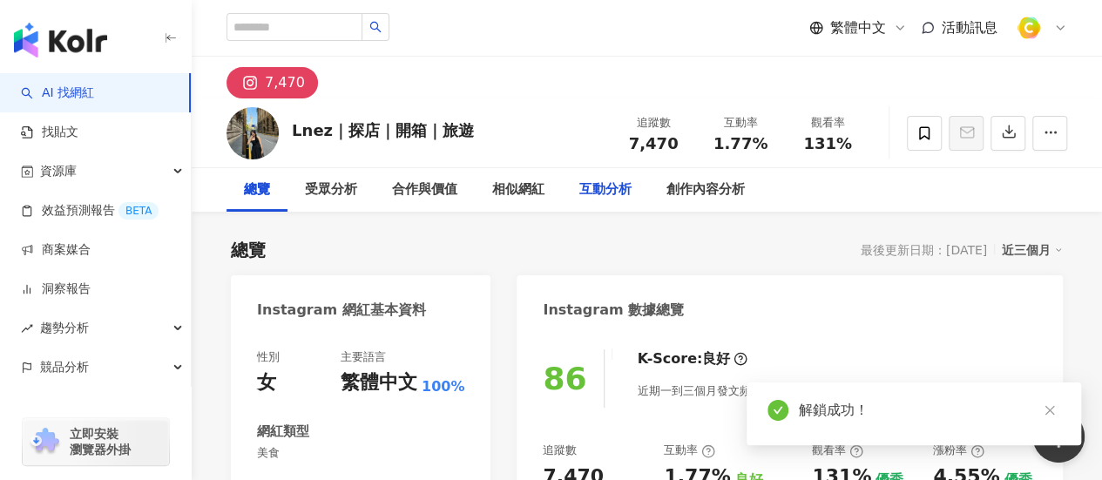
click at [625, 186] on div "互動分析" at bounding box center [606, 190] width 52 height 21
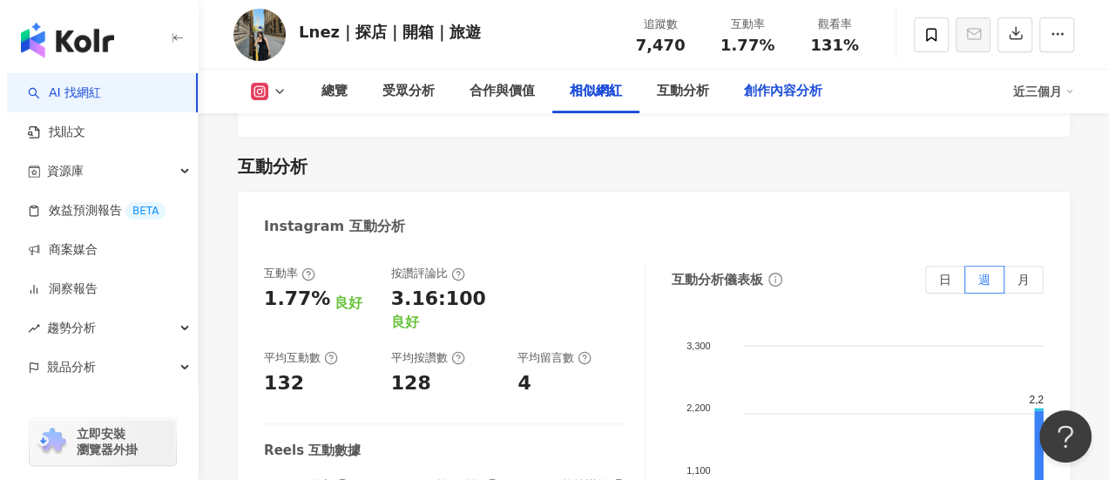
scroll to position [3376, 0]
